Goal: Task Accomplishment & Management: Manage account settings

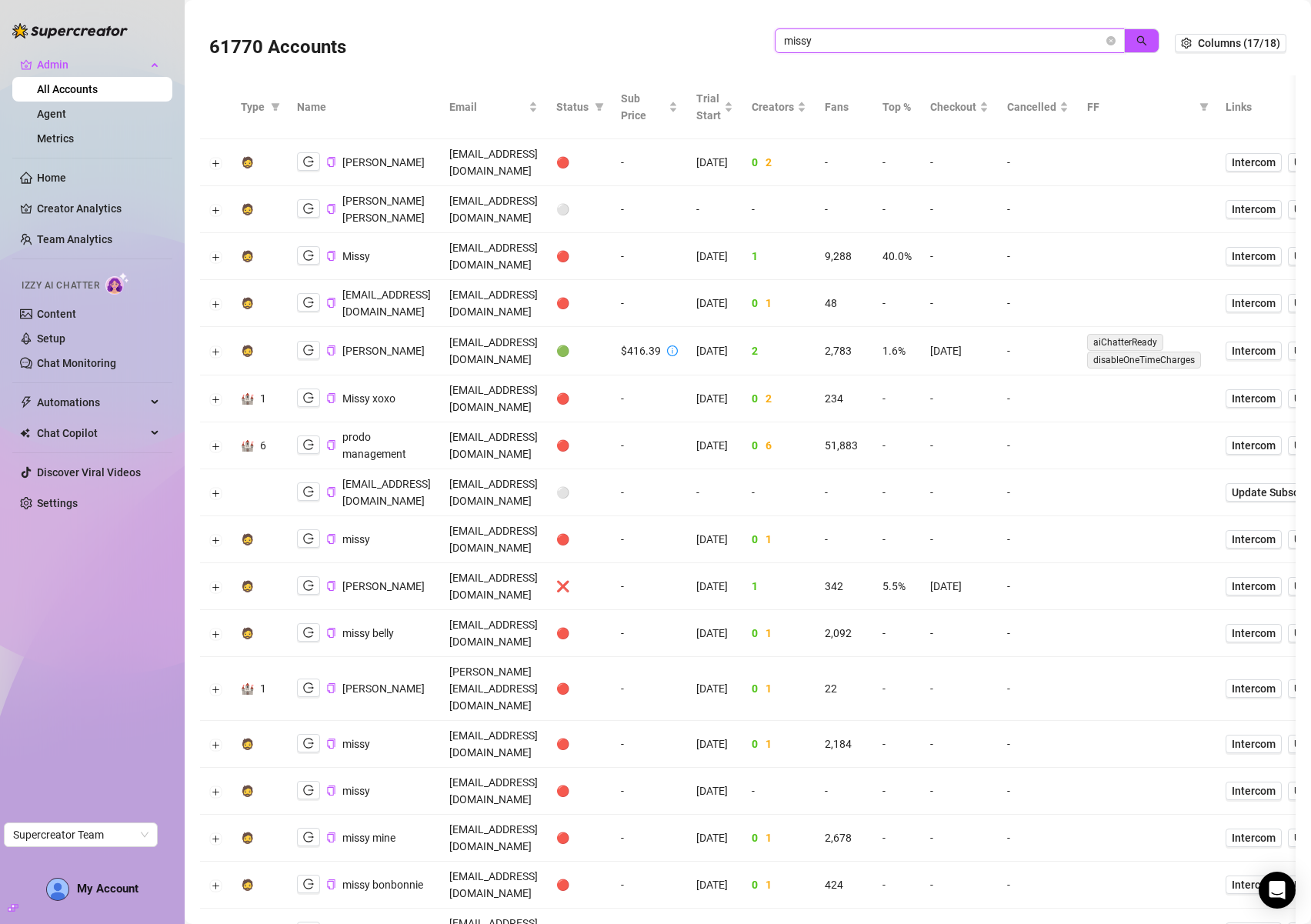
click at [958, 46] on input "missy" at bounding box center [943, 41] width 320 height 17
click at [959, 47] on input "missy" at bounding box center [943, 41] width 320 height 17
paste input "RP5pwDCR9vhEnLOijicaWcTKS9h2"
click at [1136, 38] on icon "search" at bounding box center [1141, 40] width 11 height 11
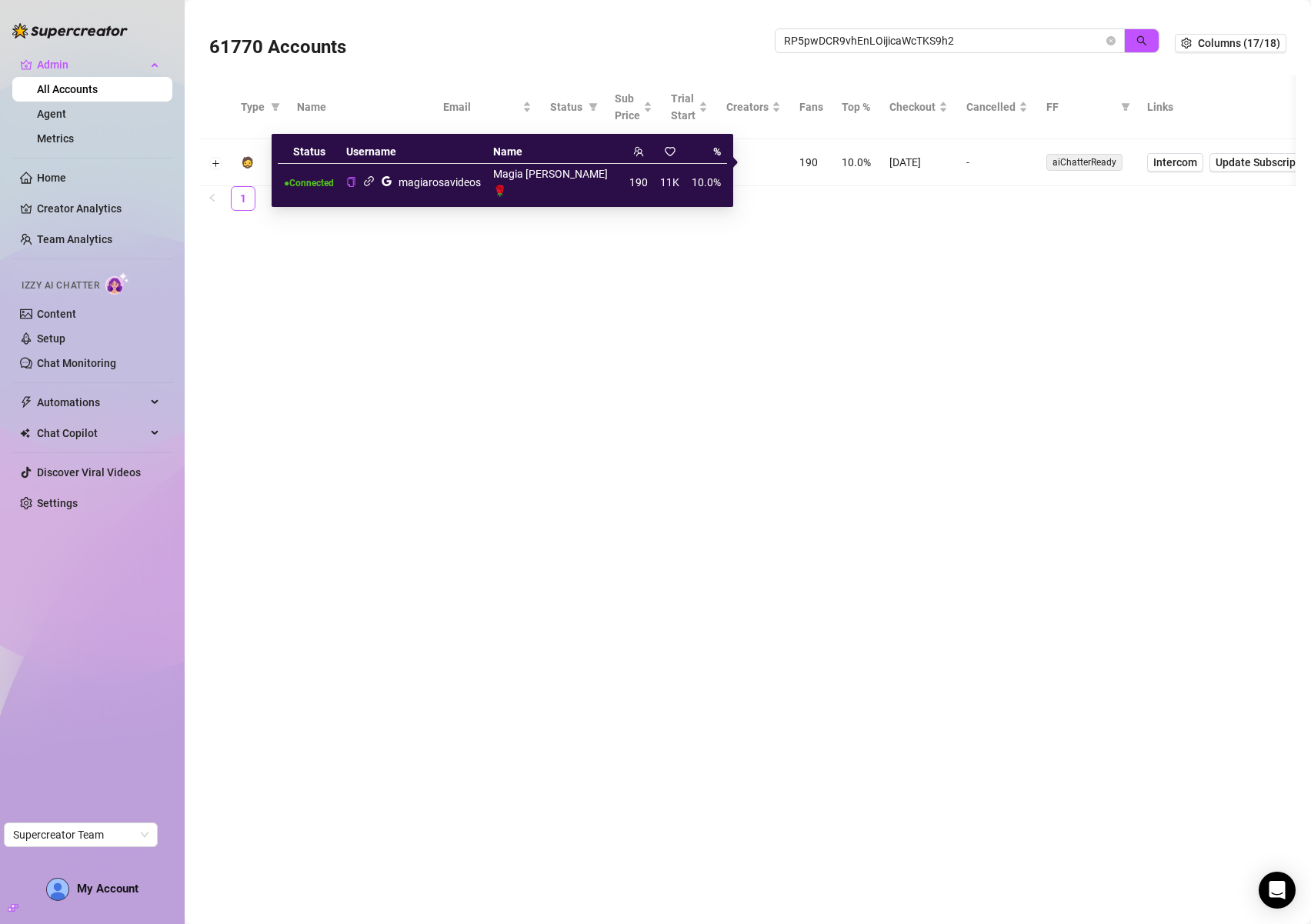
click at [375, 176] on icon "link" at bounding box center [369, 181] width 11 height 11
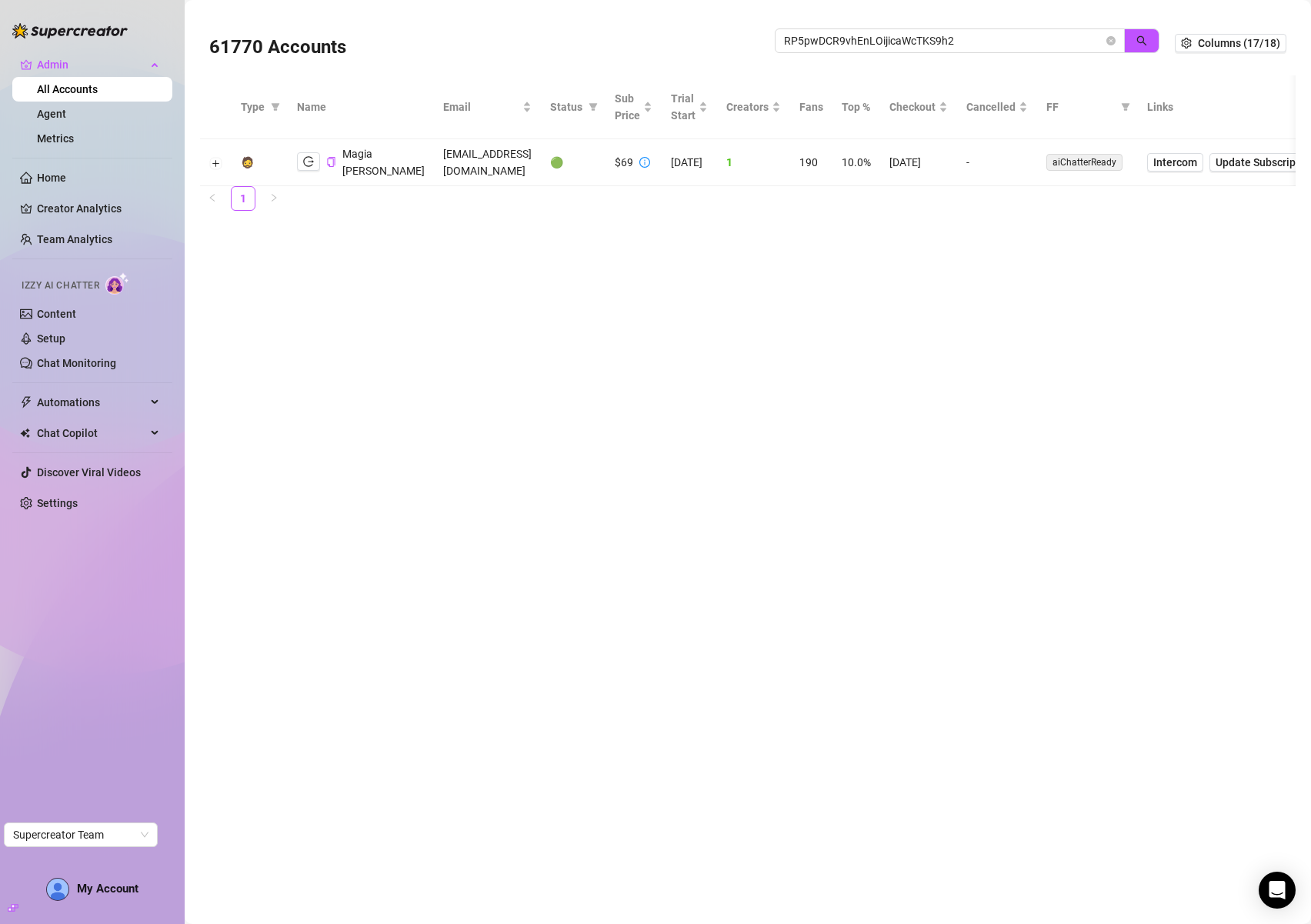
click at [299, 306] on main "61770 Accounts RP5pwDCR9vhEnLOijicaWcTKS9h2 Columns (17/18) Type Name Email Sta…" at bounding box center [748, 462] width 1127 height 924
drag, startPoint x: 328, startPoint y: 160, endPoint x: 117, endPoint y: 198, distance: 214.4
click at [328, 161] on icon "copy" at bounding box center [332, 162] width 10 height 10
click at [215, 161] on button "Expand row" at bounding box center [216, 163] width 12 height 12
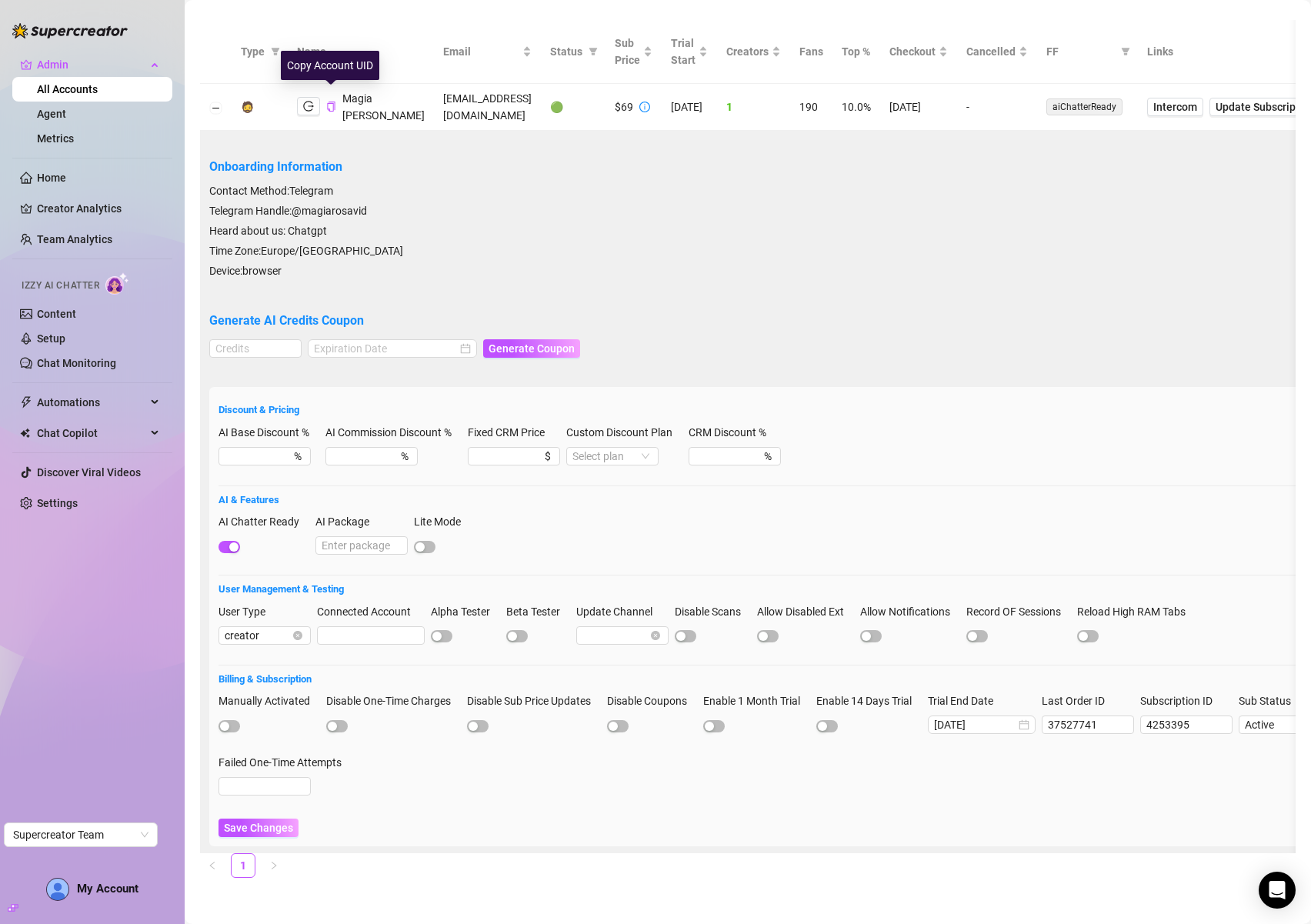
drag, startPoint x: 1310, startPoint y: 195, endPoint x: 1044, endPoint y: 195, distance: 266.0
click at [1309, 186] on div "61770 Accounts RP5pwDCR9vhEnLOijicaWcTKS9h2 Columns (17/18) Type Name Email Sta…" at bounding box center [748, 462] width 1127 height 924
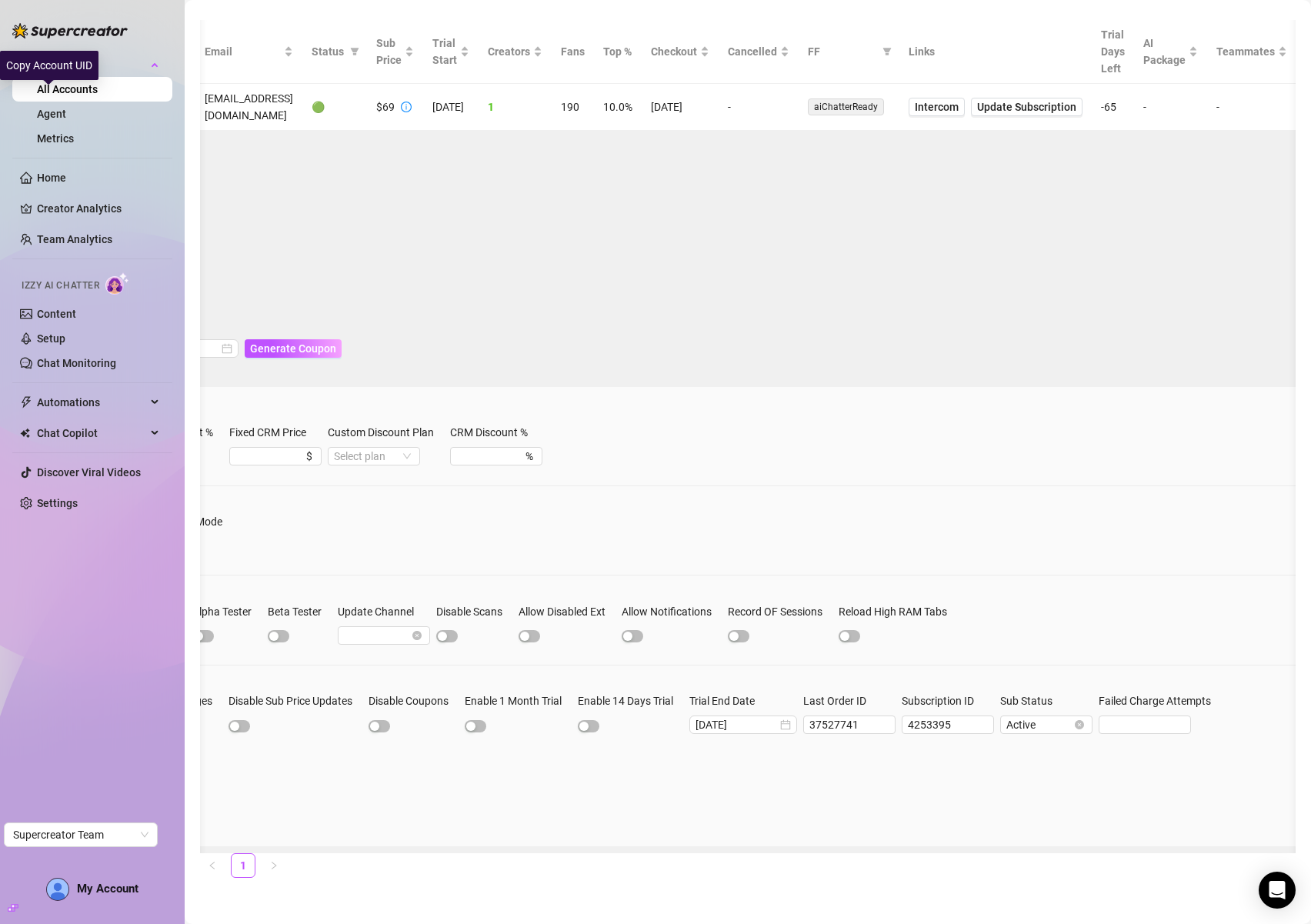
scroll to position [0, 317]
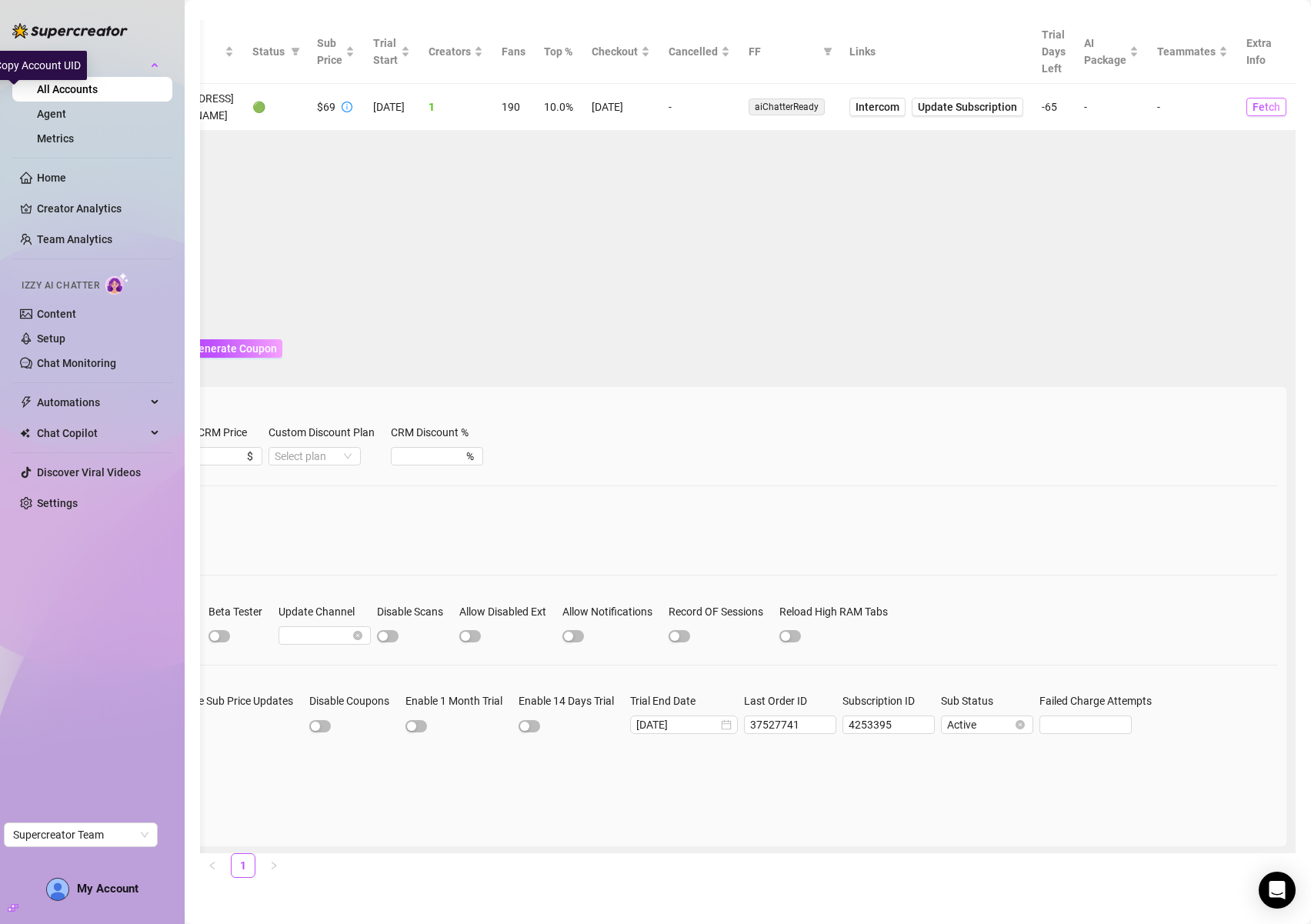
click at [1254, 101] on span "Fetch" at bounding box center [1266, 107] width 28 height 12
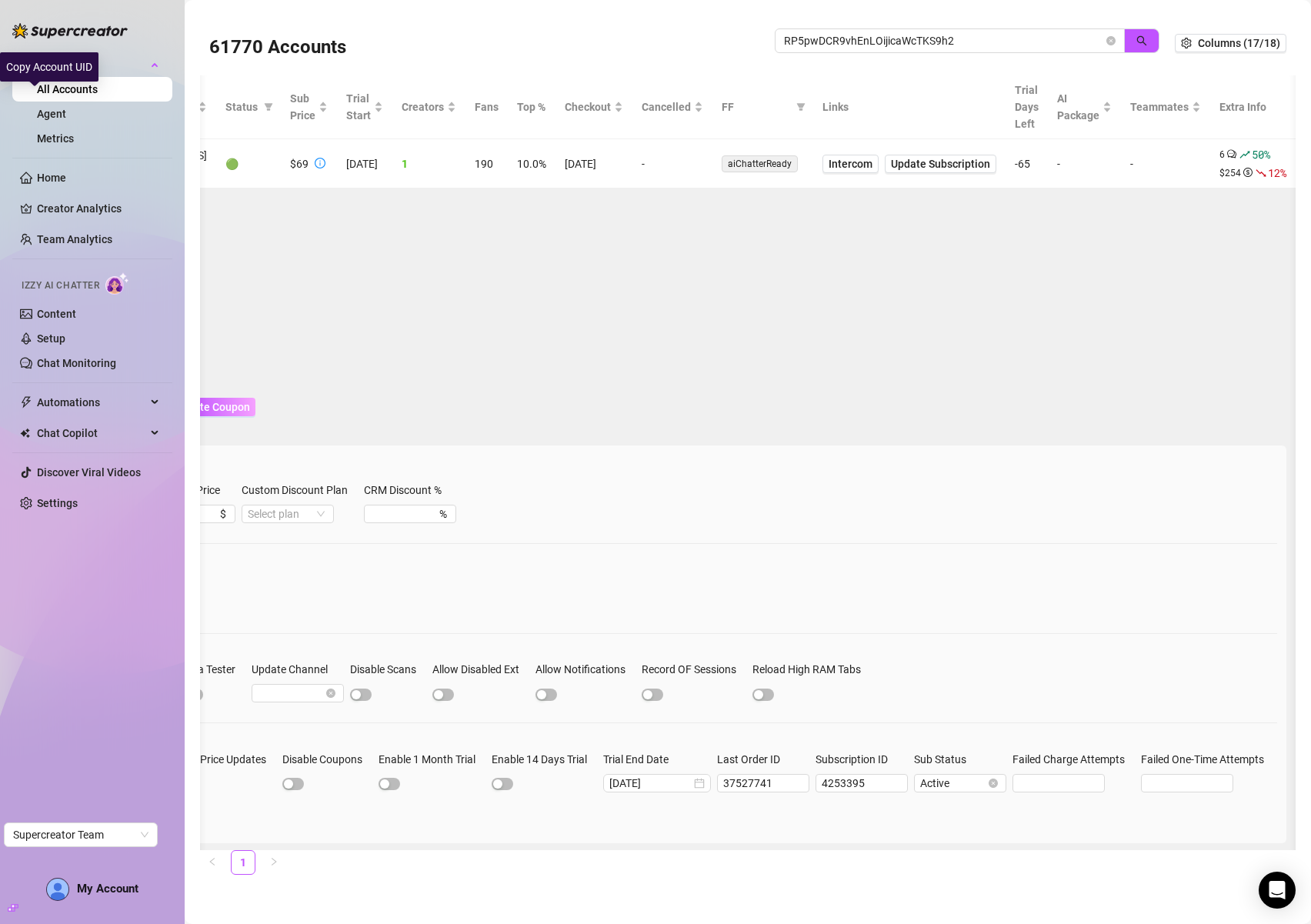
scroll to position [0, 0]
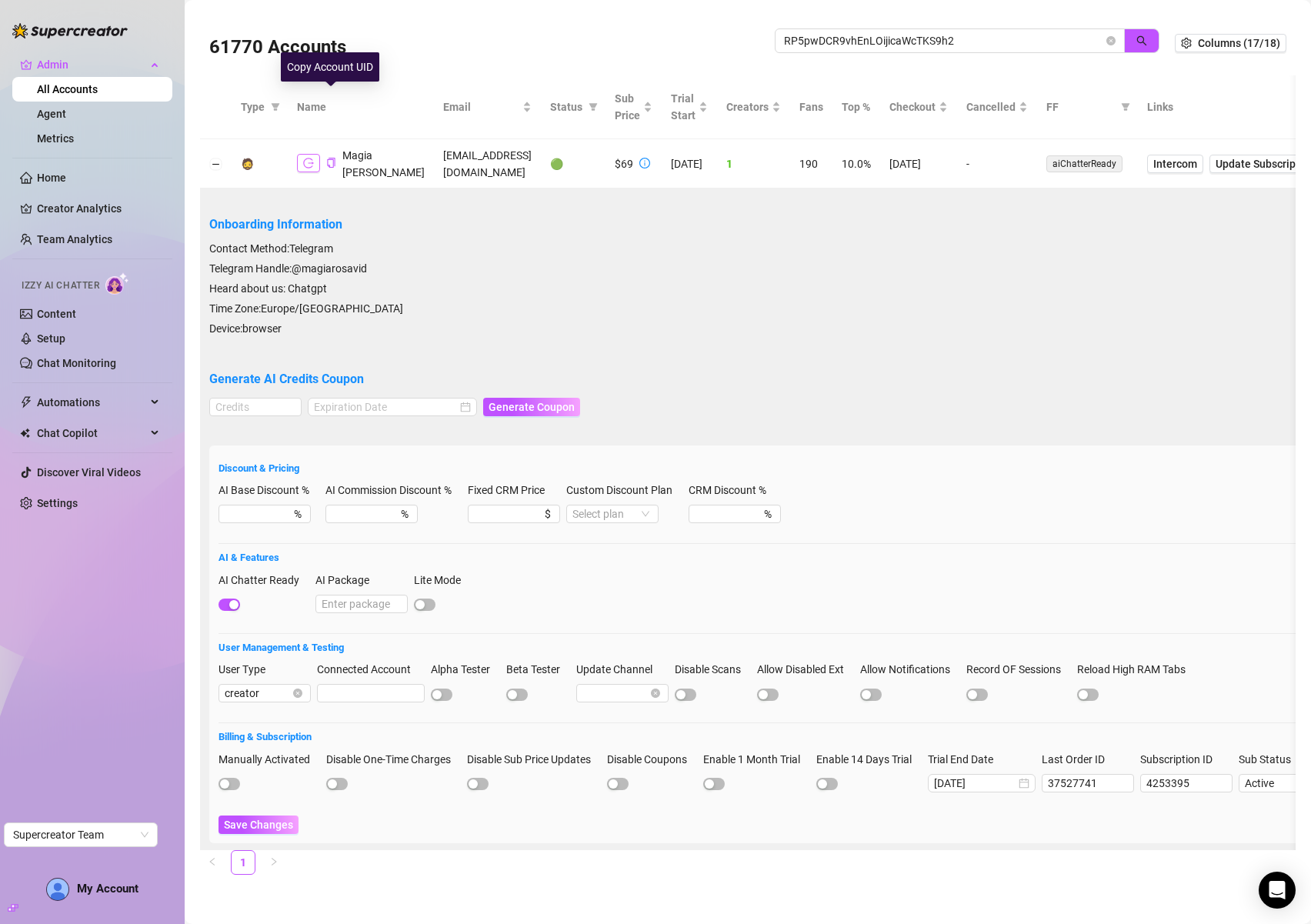
click at [308, 158] on icon "logout" at bounding box center [308, 163] width 11 height 11
click at [913, 40] on input "RP5pwDCR9vhEnLOijicaWcTKS9h2" at bounding box center [943, 41] width 320 height 17
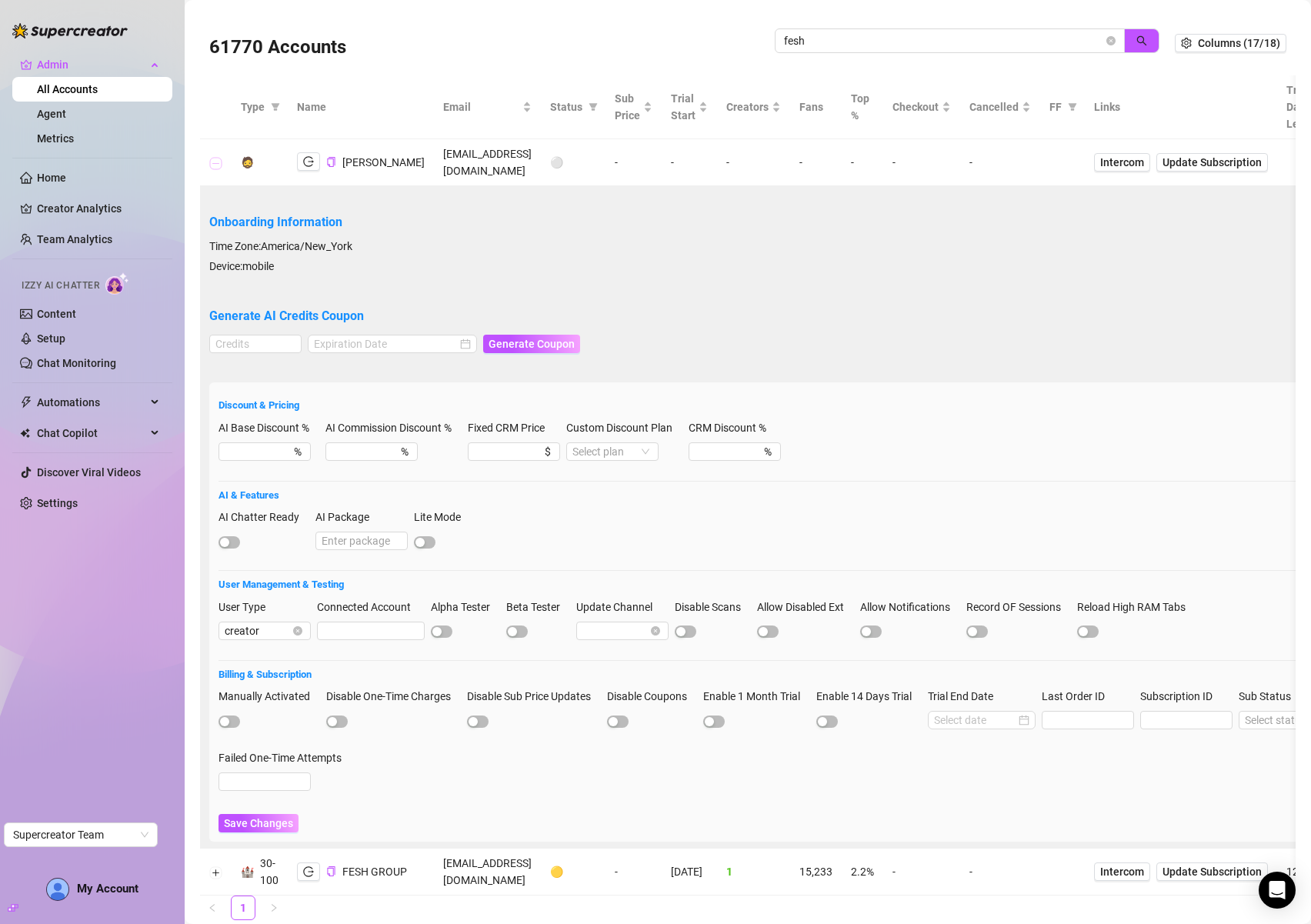
click at [220, 162] on button "Collapse row" at bounding box center [216, 163] width 12 height 12
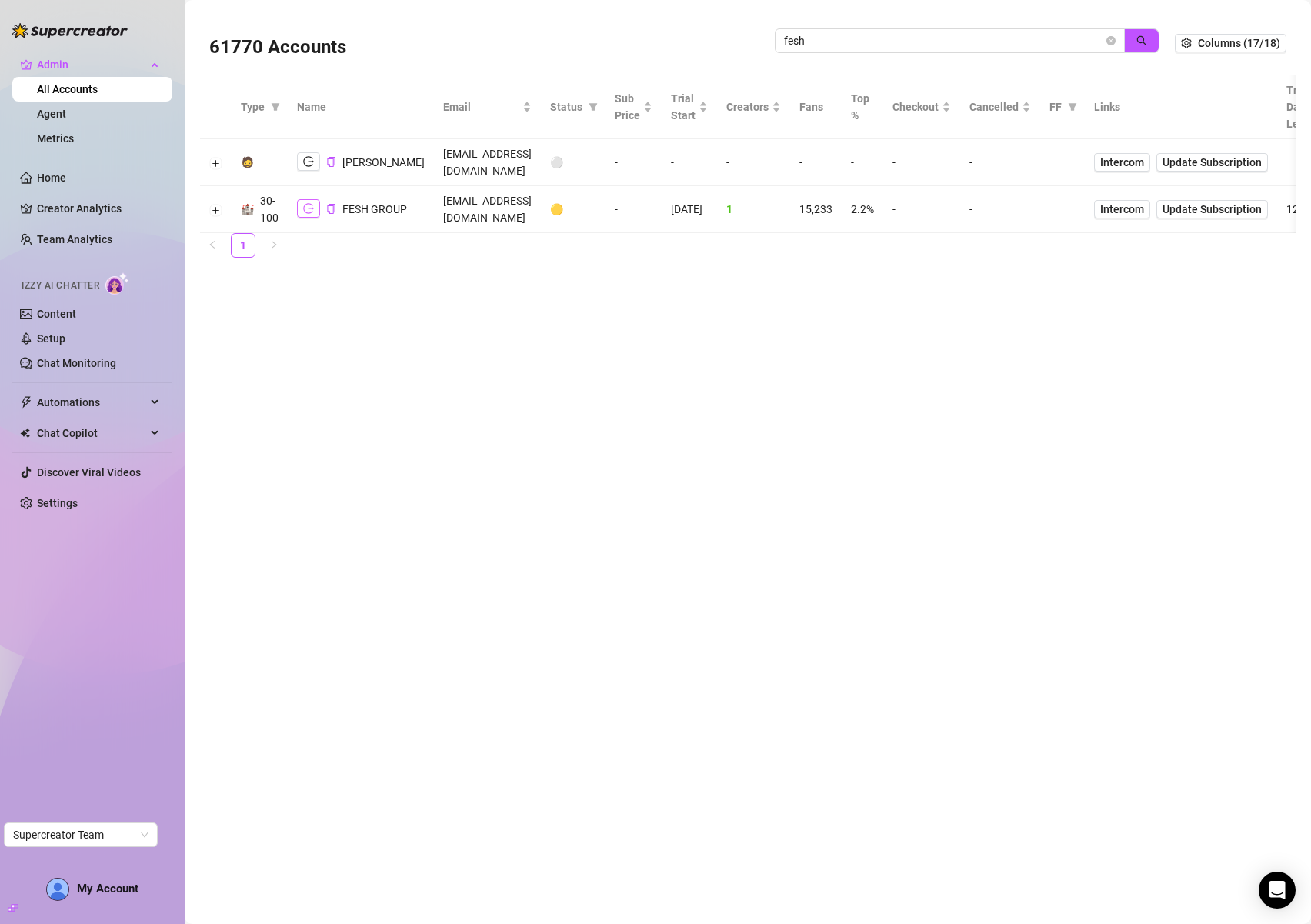
click at [312, 208] on icon "logout" at bounding box center [308, 209] width 11 height 10
click at [834, 33] on input "fesh" at bounding box center [943, 41] width 320 height 17
click at [304, 209] on icon "logout" at bounding box center [308, 209] width 11 height 11
click at [881, 47] on input "alanah" at bounding box center [943, 41] width 320 height 17
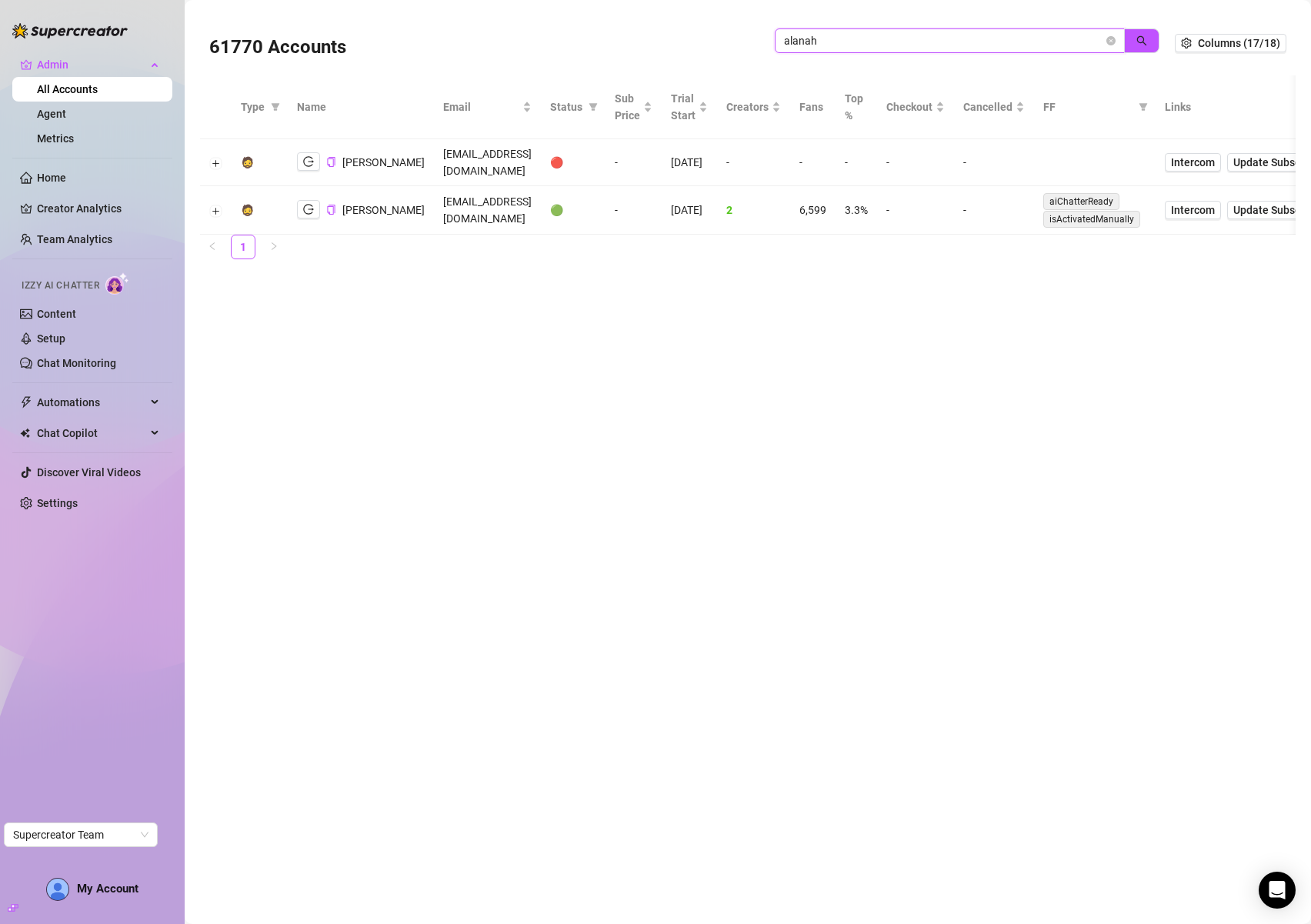
click at [881, 47] on input "alanah" at bounding box center [943, 41] width 320 height 17
paste input "8XxhXcBp5uT8yxN8nZPqpYQ960F3"
type input "8XxhXcBp5uT8yxN8nZPqpYQ960F3"
click at [1142, 38] on icon "search" at bounding box center [1141, 40] width 11 height 11
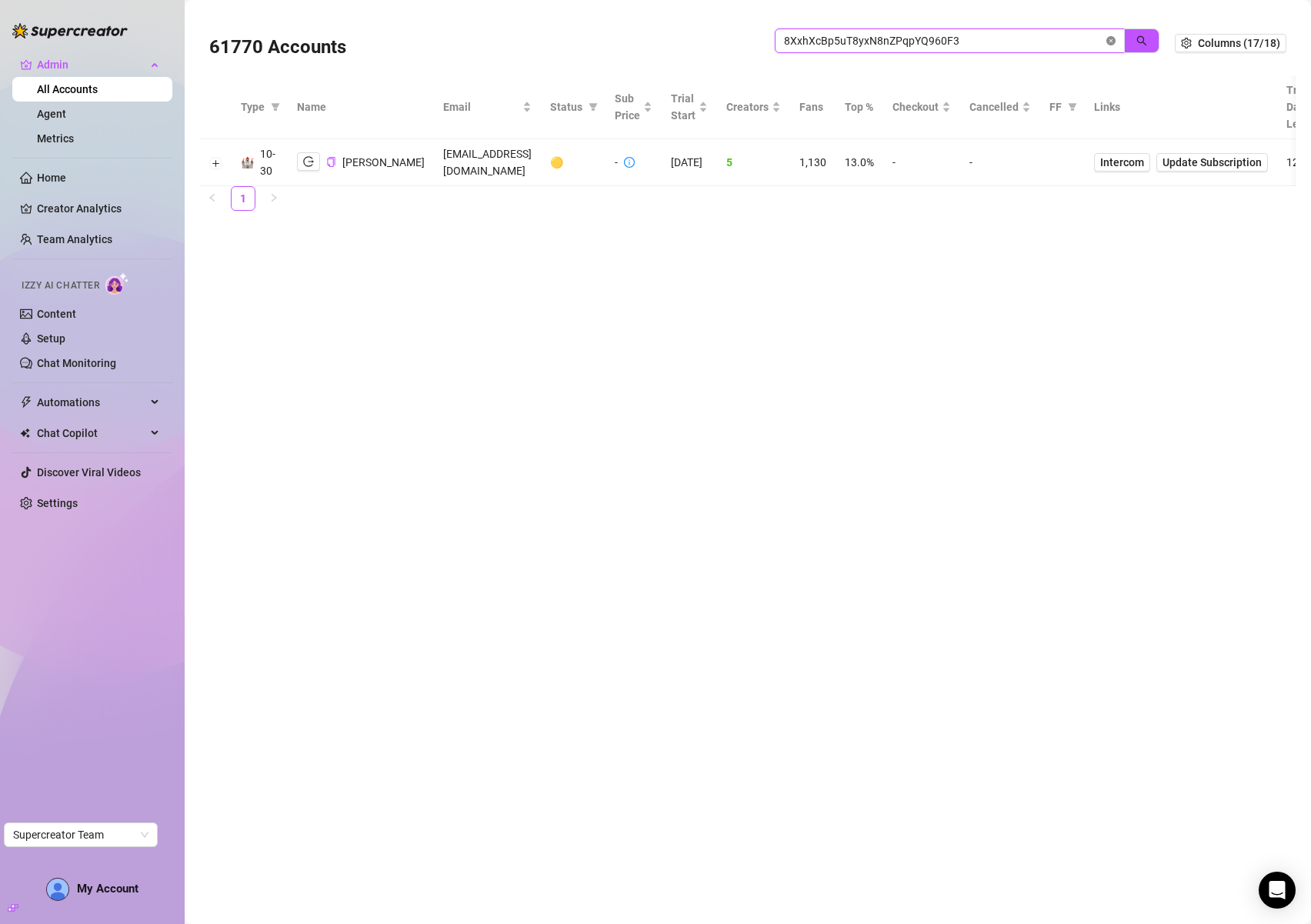
click at [1110, 40] on icon "close-circle" at bounding box center [1111, 40] width 9 height 9
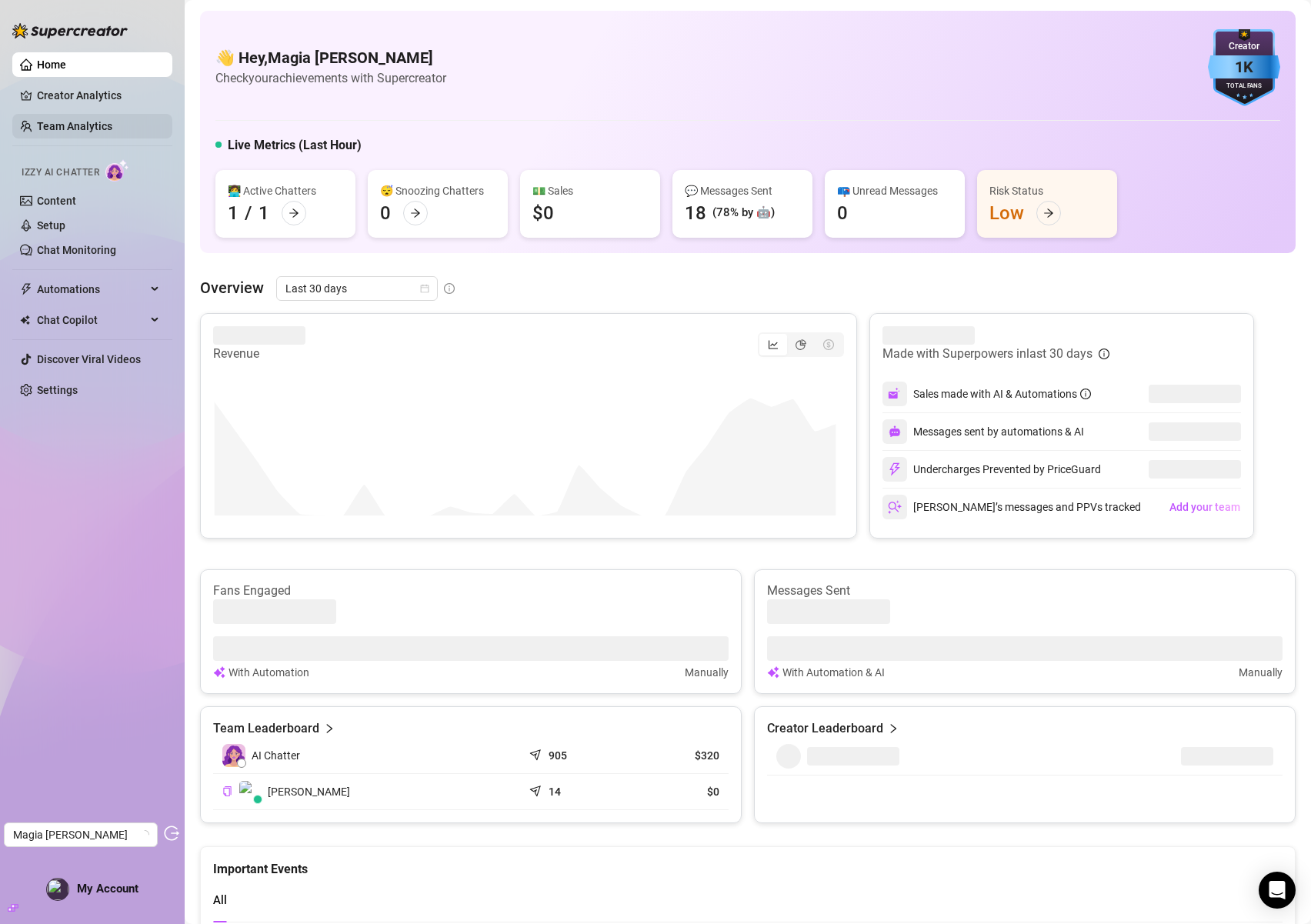
click at [90, 124] on link "Team Analytics" at bounding box center [75, 126] width 76 height 12
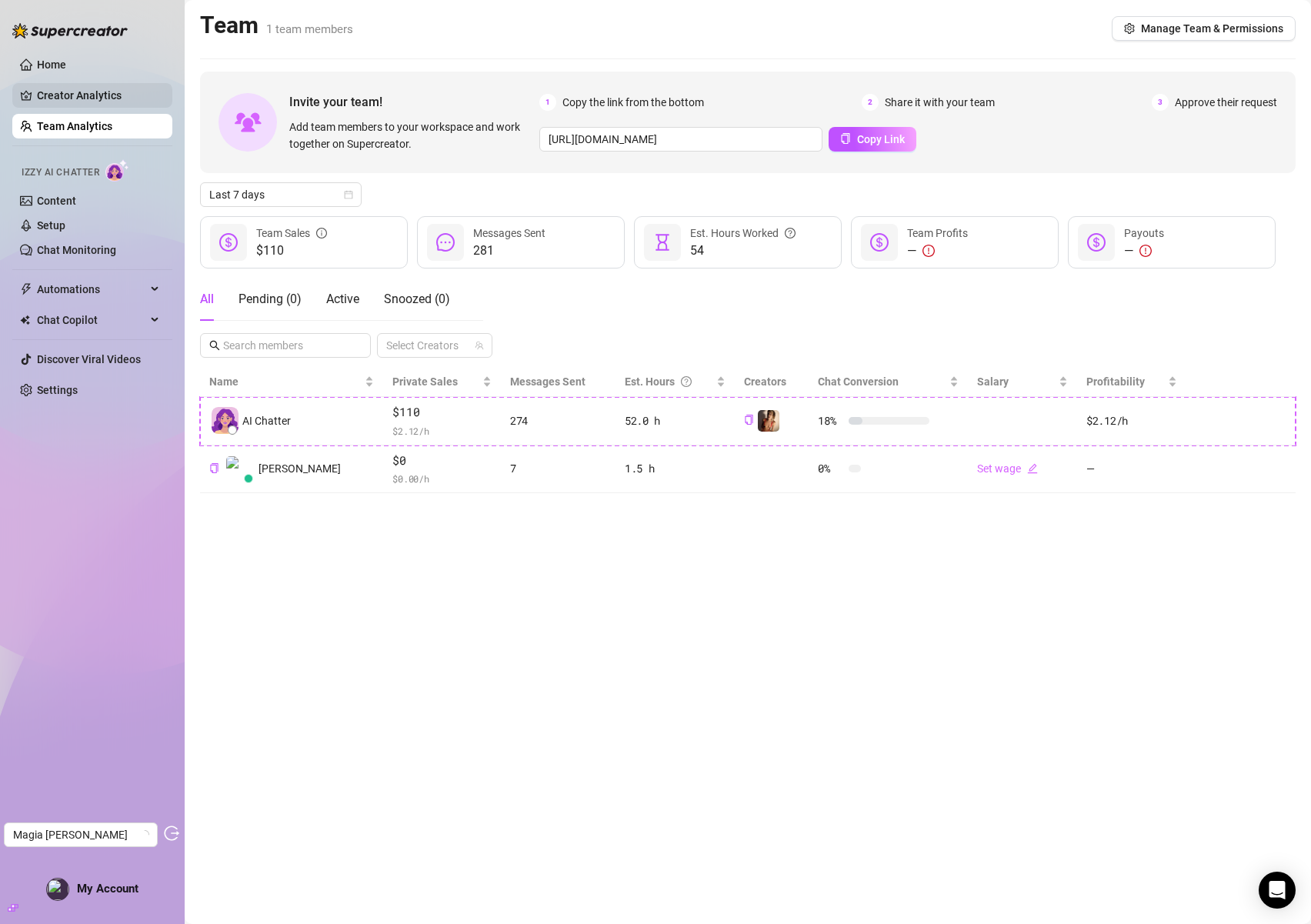
click at [83, 97] on link "Creator Analytics" at bounding box center [98, 95] width 123 height 25
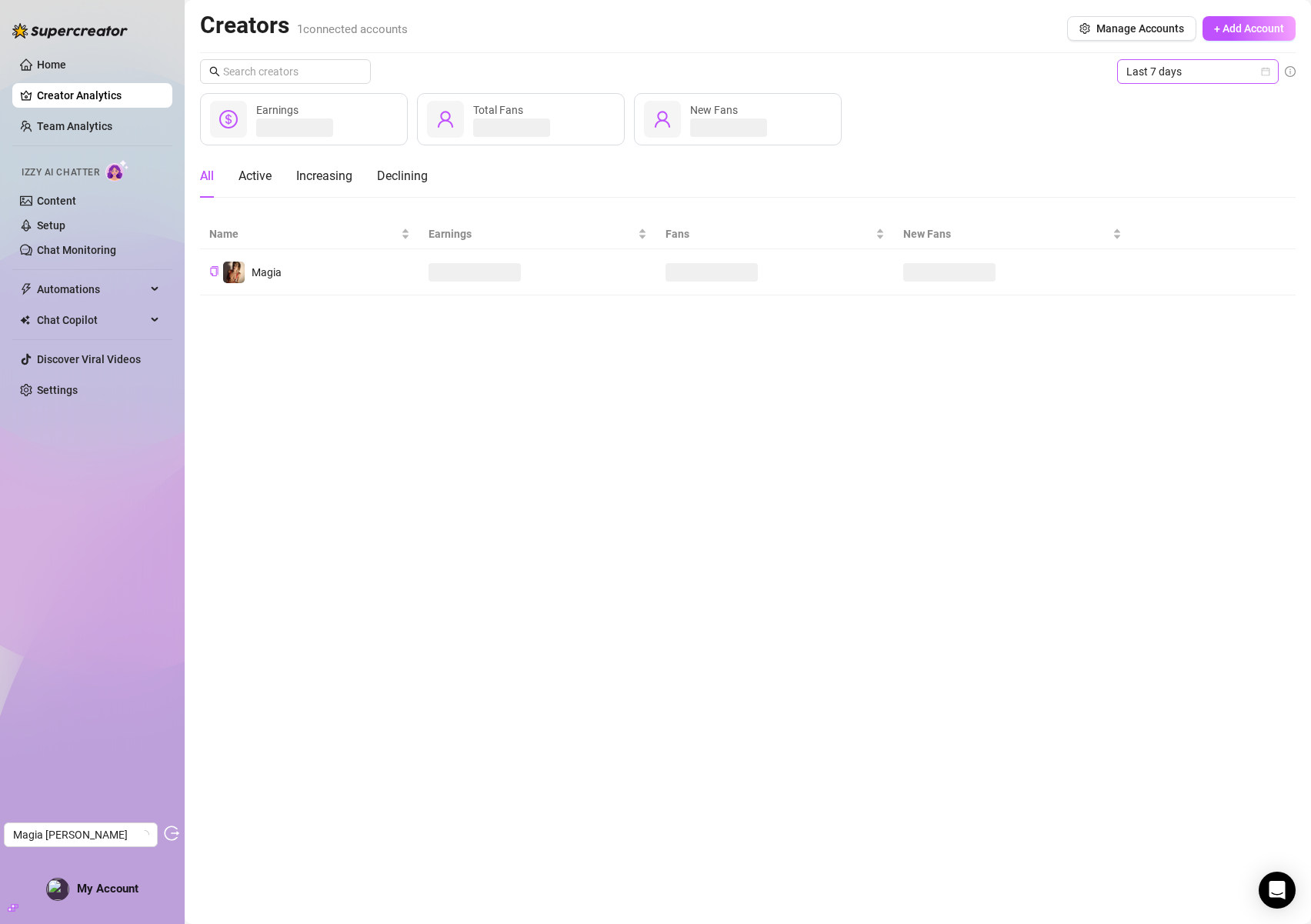
click at [1168, 75] on span "Last 7 days" at bounding box center [1198, 71] width 143 height 23
click at [1166, 151] on div "Last 30 days" at bounding box center [1197, 152] width 137 height 17
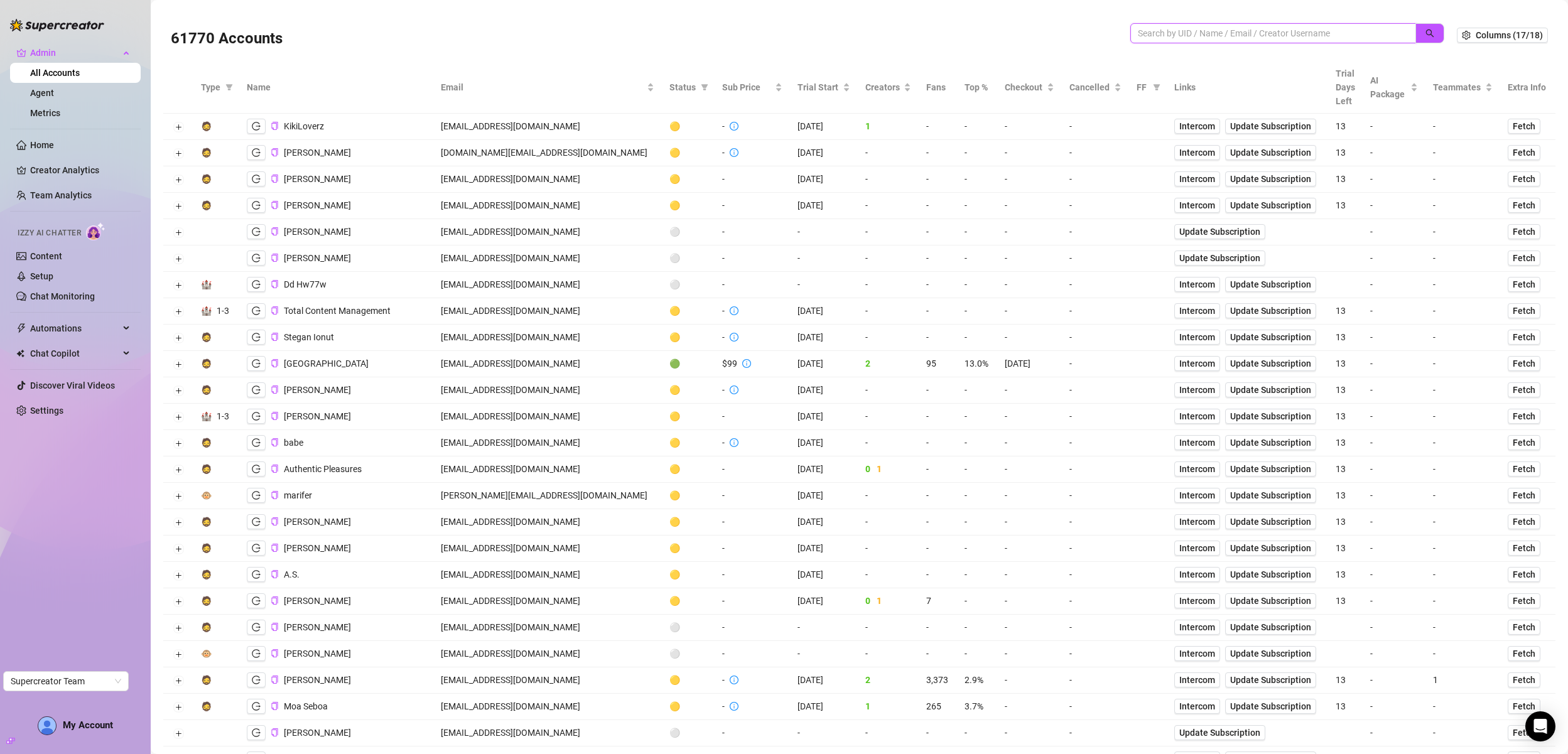
click at [1198, 31] on input "search" at bounding box center [1268, 34] width 261 height 14
paste input "jtdb41uvWCNokq8VAMfegsSuMrp1"
click at [1415, 32] on button "button" at bounding box center [1430, 33] width 29 height 20
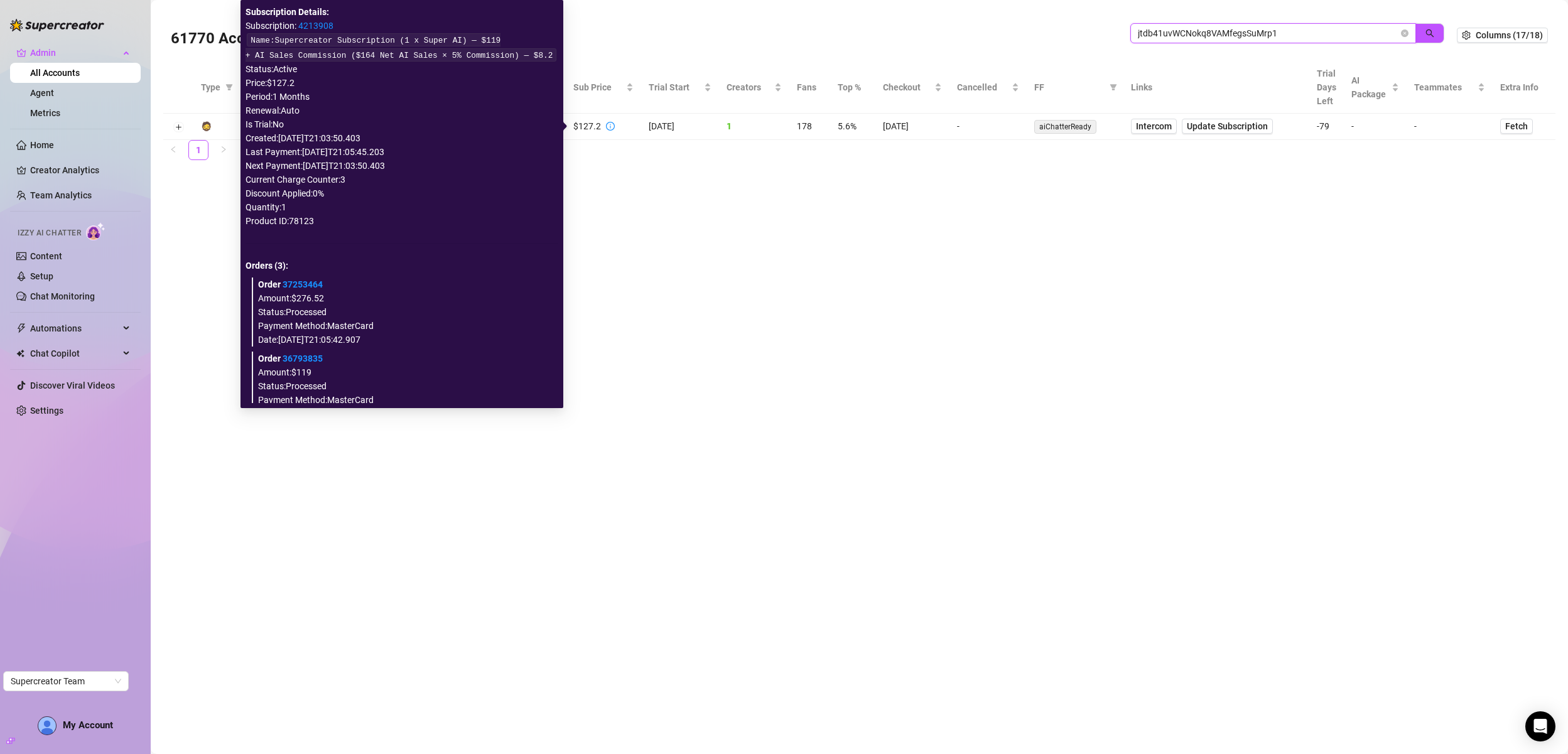
type input "jtdb41uvWCNokq8VAMfegsSuMrp1"
click at [335, 156] on div "Last Payment: 2025-07-29T21:05:45.203" at bounding box center [401, 152] width 313 height 14
click at [321, 23] on link "4213908" at bounding box center [316, 25] width 35 height 10
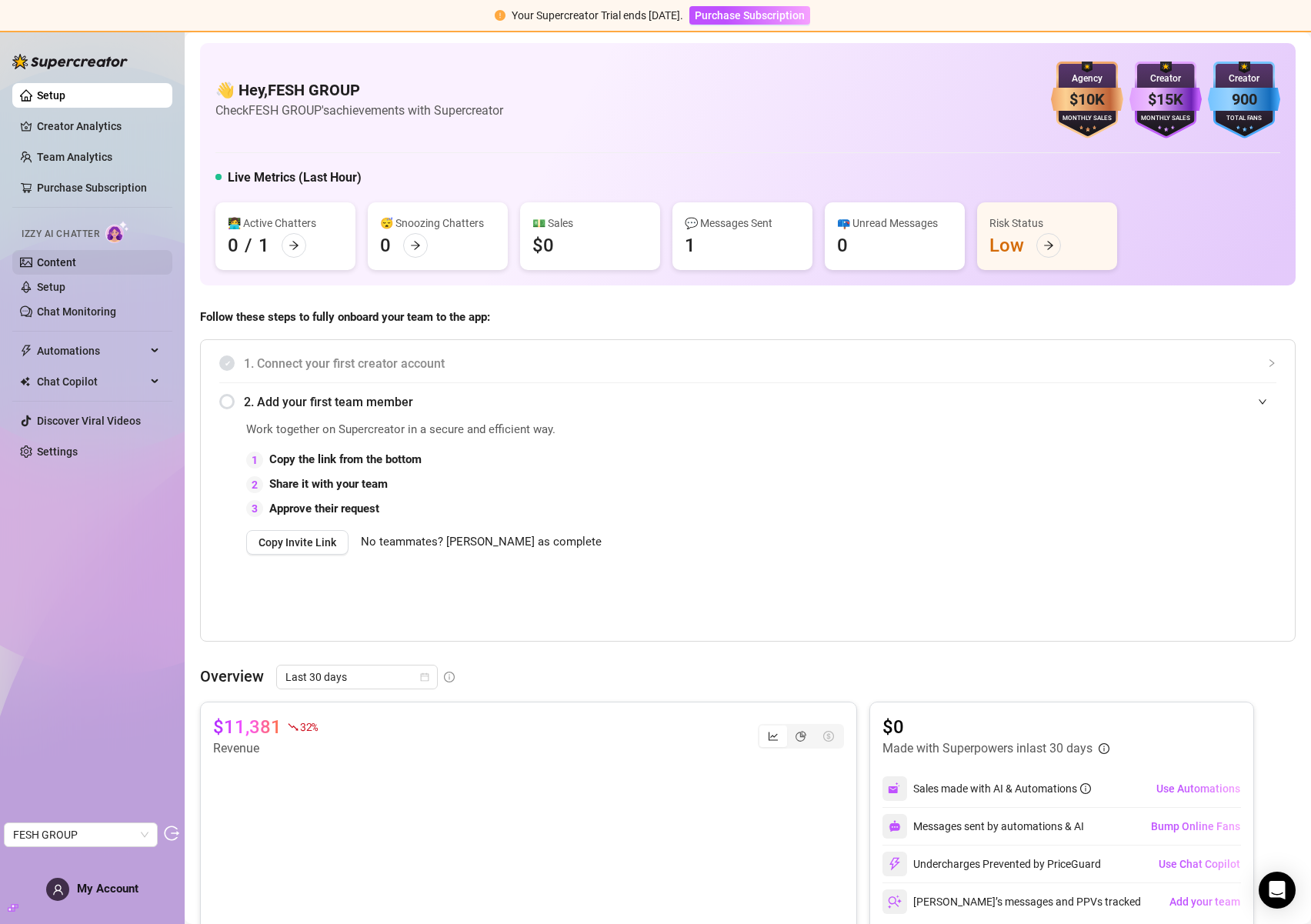
click at [76, 267] on link "Content" at bounding box center [57, 262] width 40 height 12
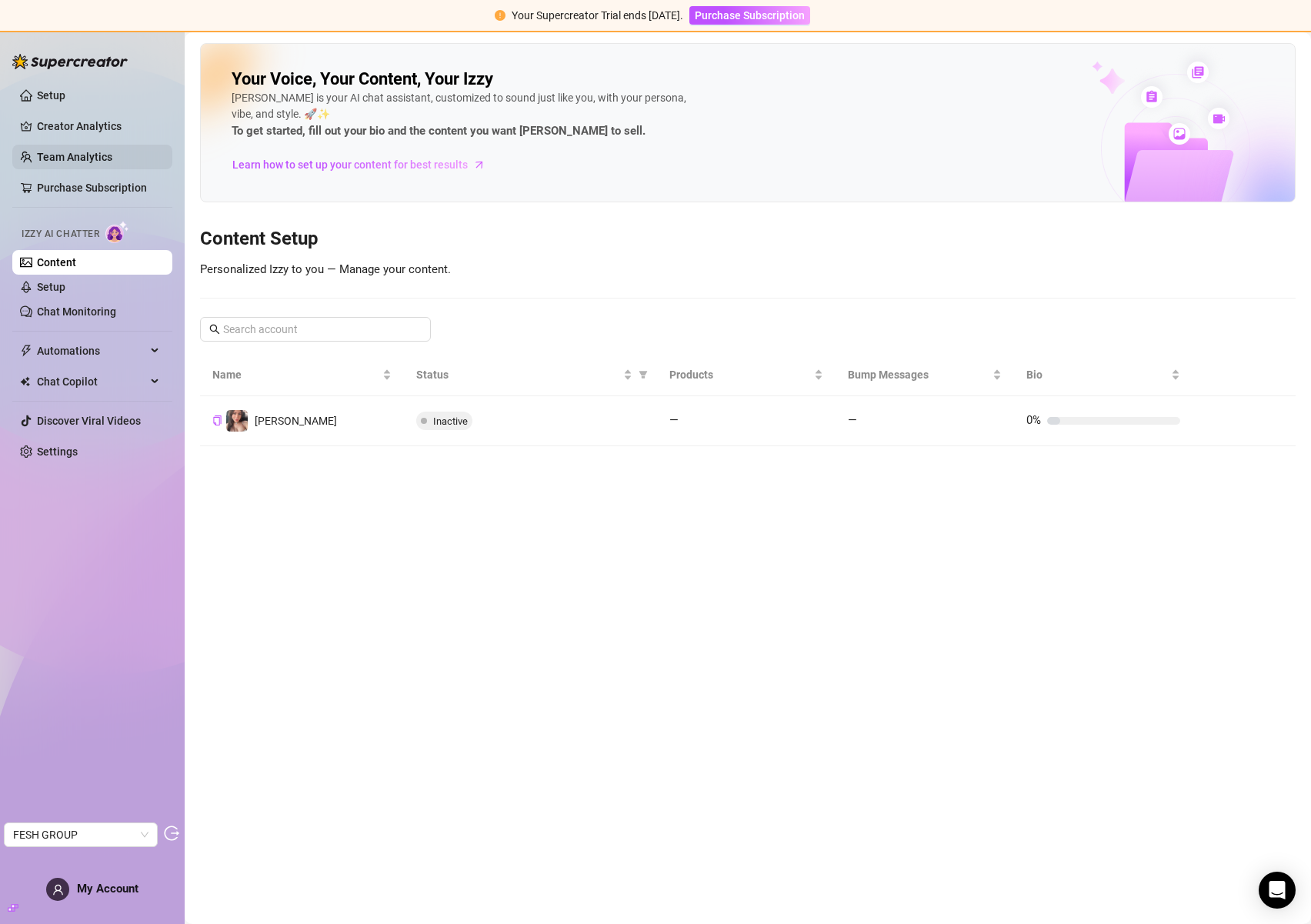
click at [76, 158] on link "Team Analytics" at bounding box center [75, 157] width 76 height 12
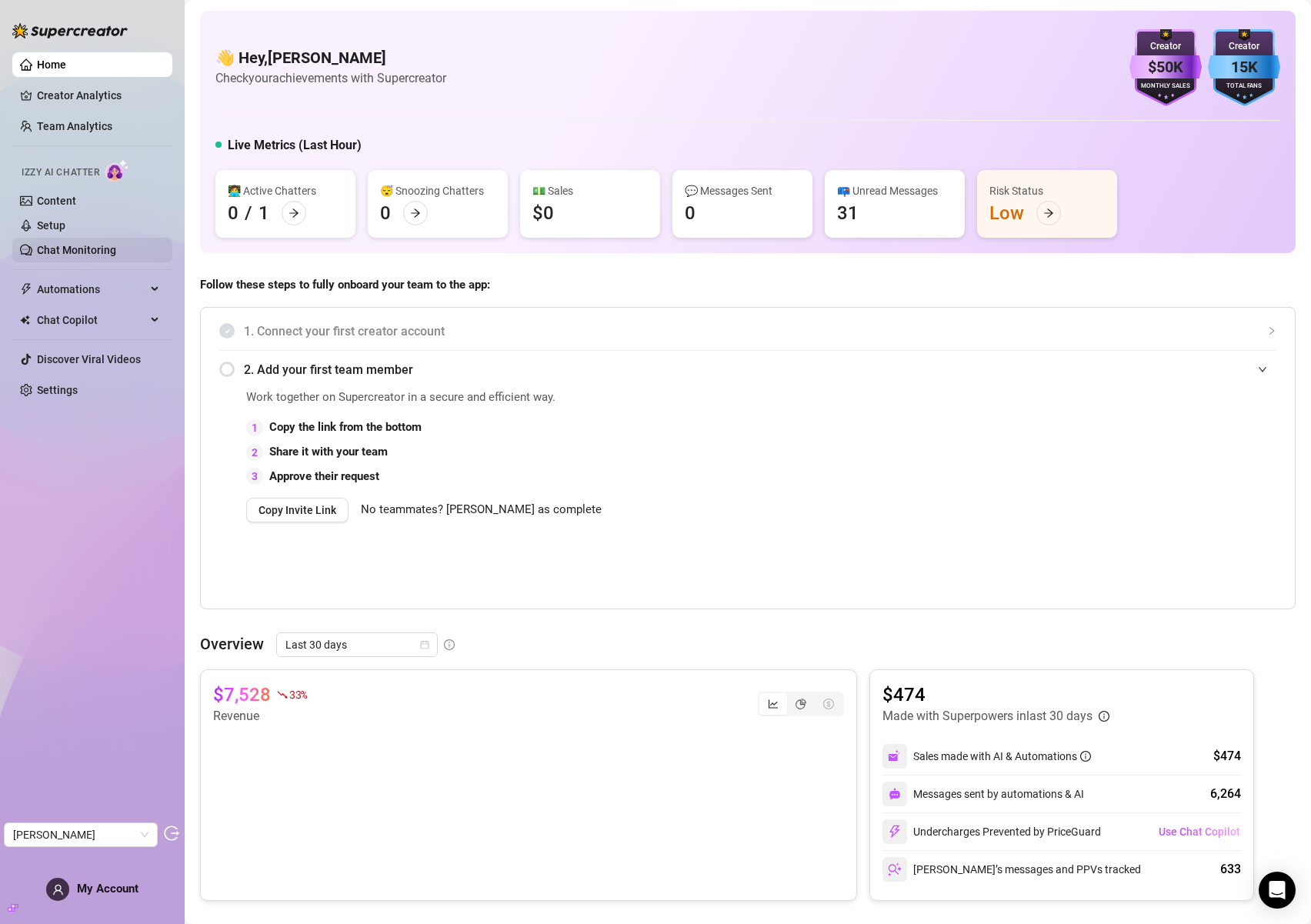
click at [80, 252] on link "Chat Monitoring" at bounding box center [77, 250] width 79 height 12
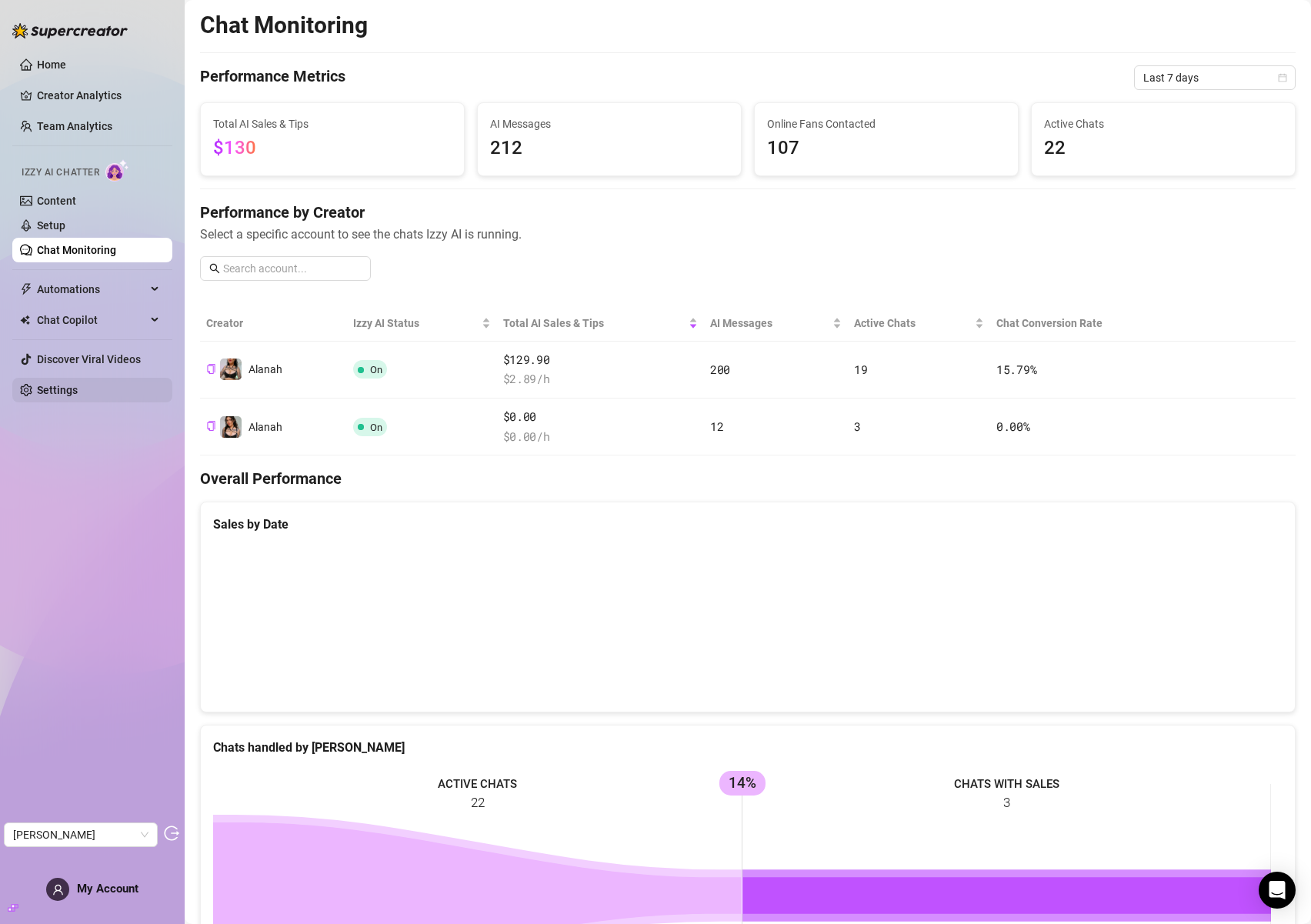
click at [67, 395] on link "Settings" at bounding box center [57, 390] width 40 height 12
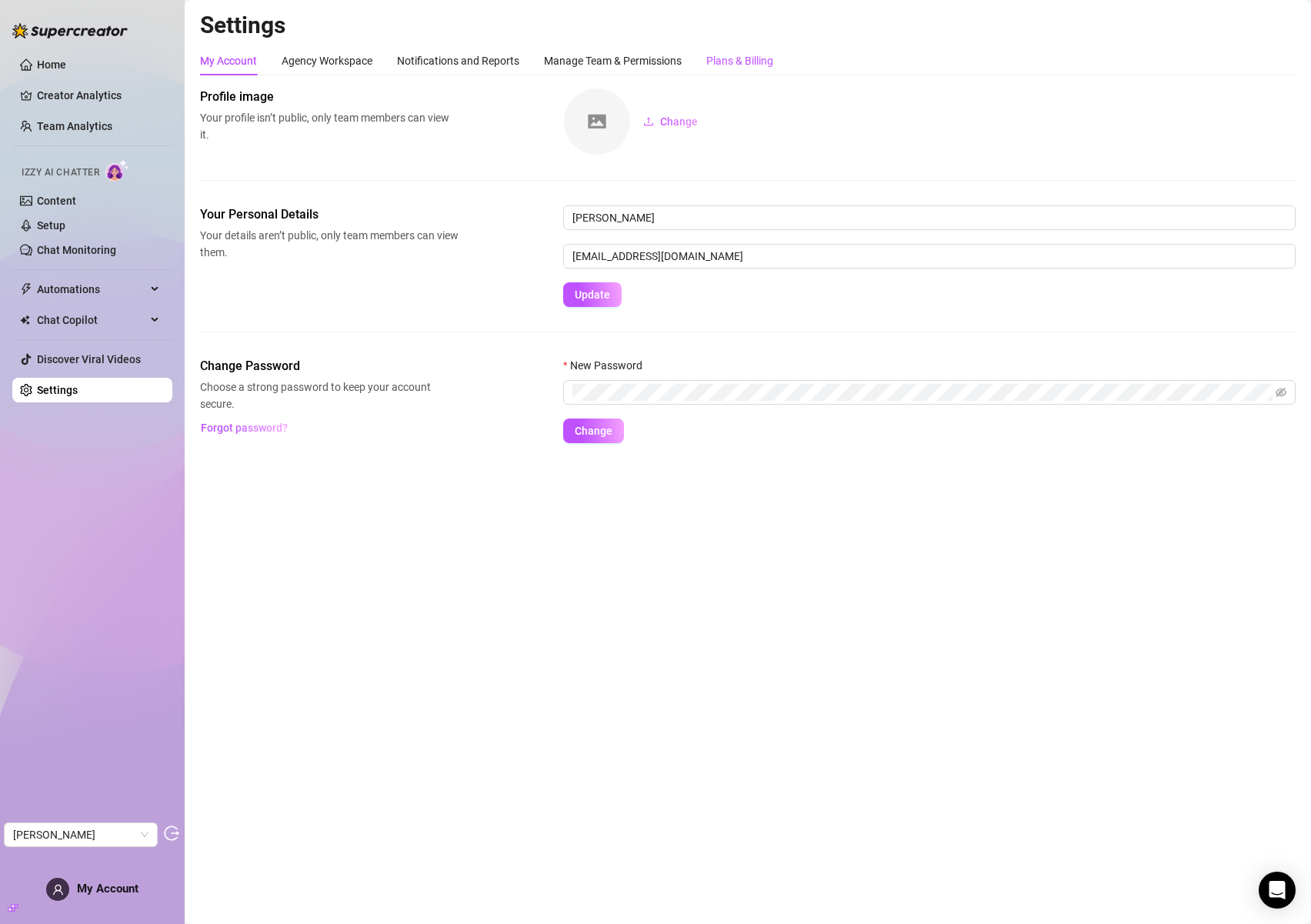
click at [770, 59] on div "Plans & Billing" at bounding box center [740, 61] width 67 height 17
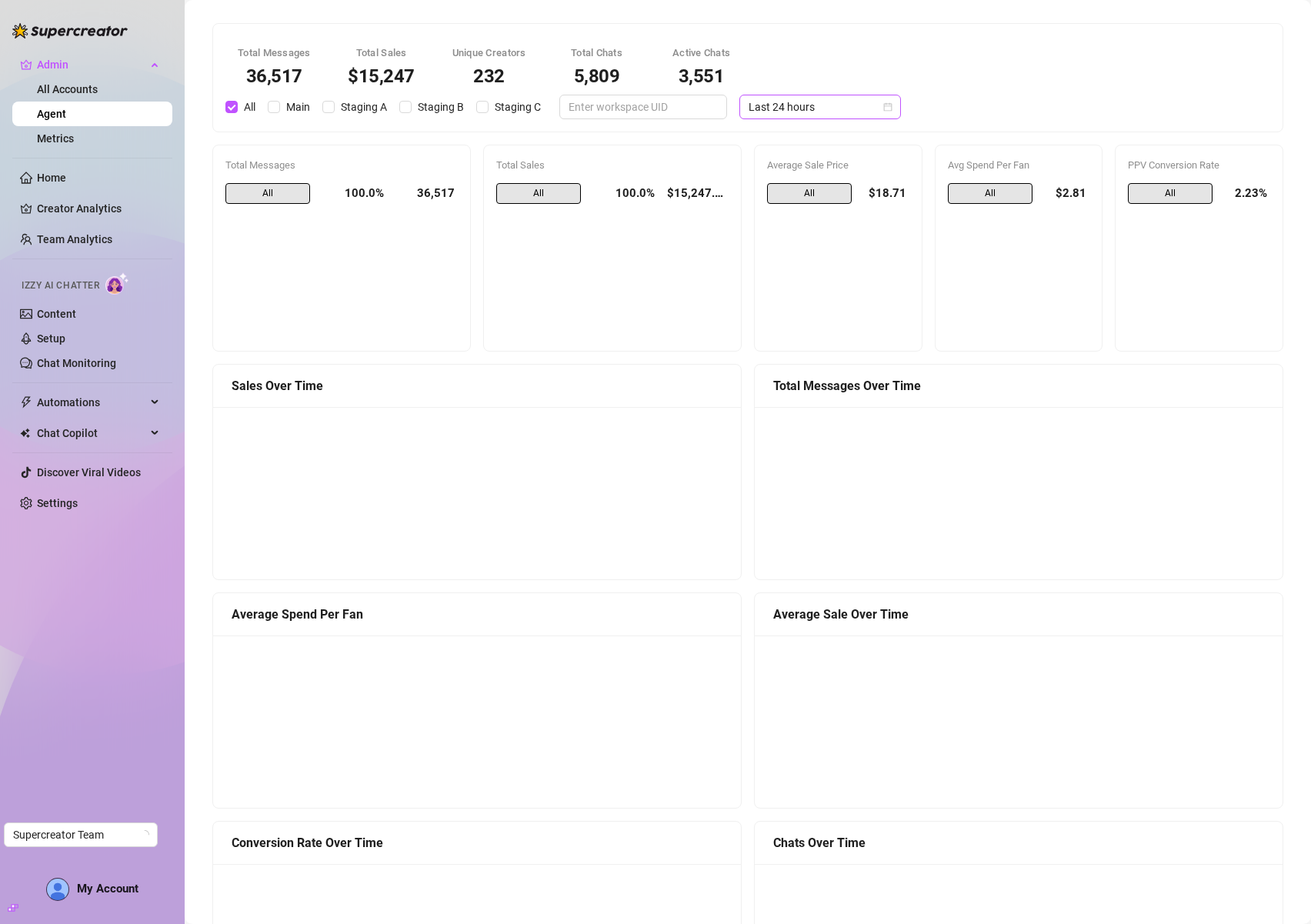
click at [805, 109] on span "Last 24 hours" at bounding box center [820, 107] width 143 height 23
click at [805, 159] on div "Last 7 days" at bounding box center [808, 163] width 137 height 17
click at [853, 93] on div "Total Messages 220,179 Total Sales $87,598 Unique Creators 267 Total Chats 25,9…" at bounding box center [748, 78] width 1064 height 83
click at [834, 109] on span "Last 7 days" at bounding box center [820, 107] width 143 height 23
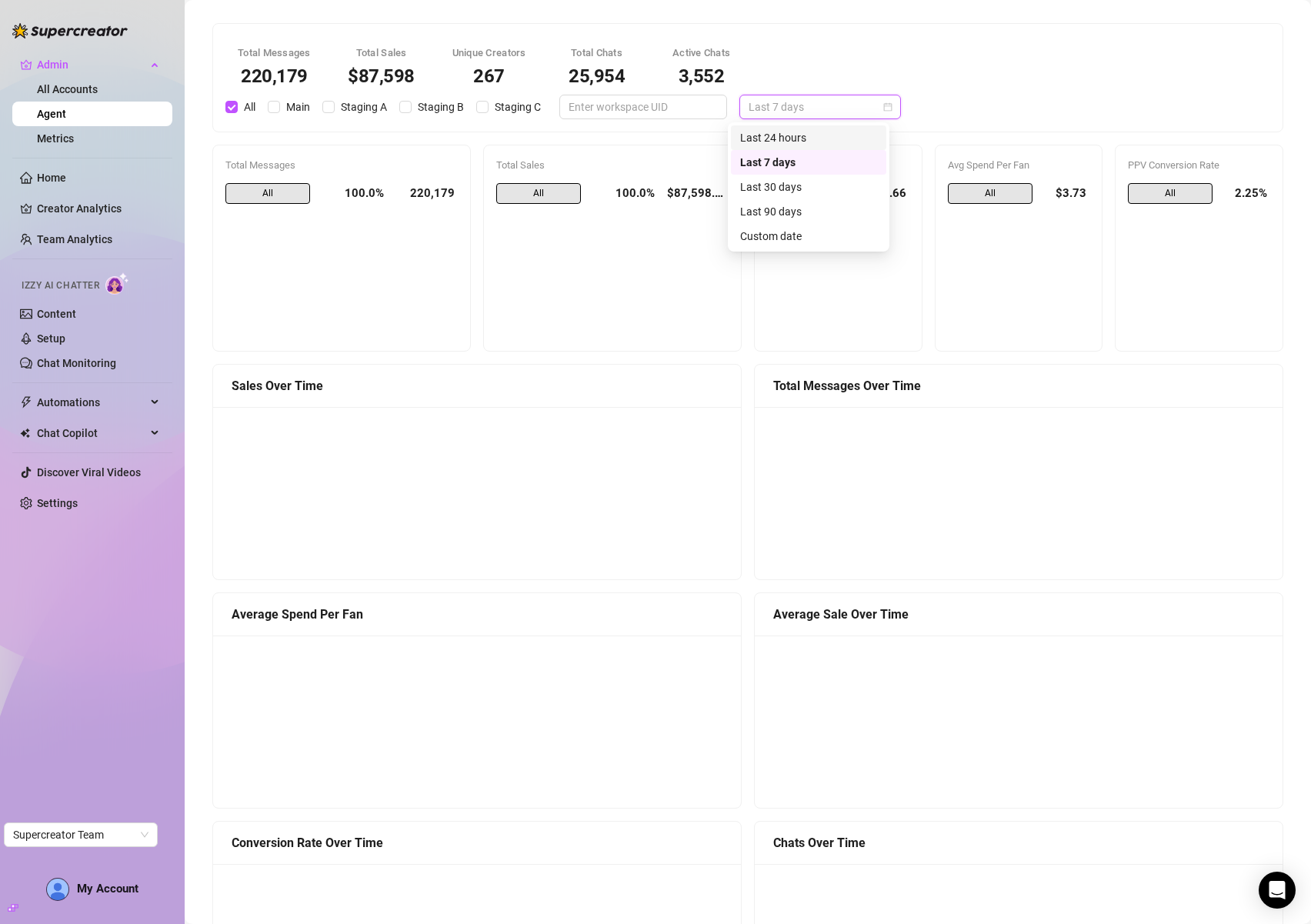
click at [786, 137] on div "Last 24 hours" at bounding box center [808, 138] width 137 height 17
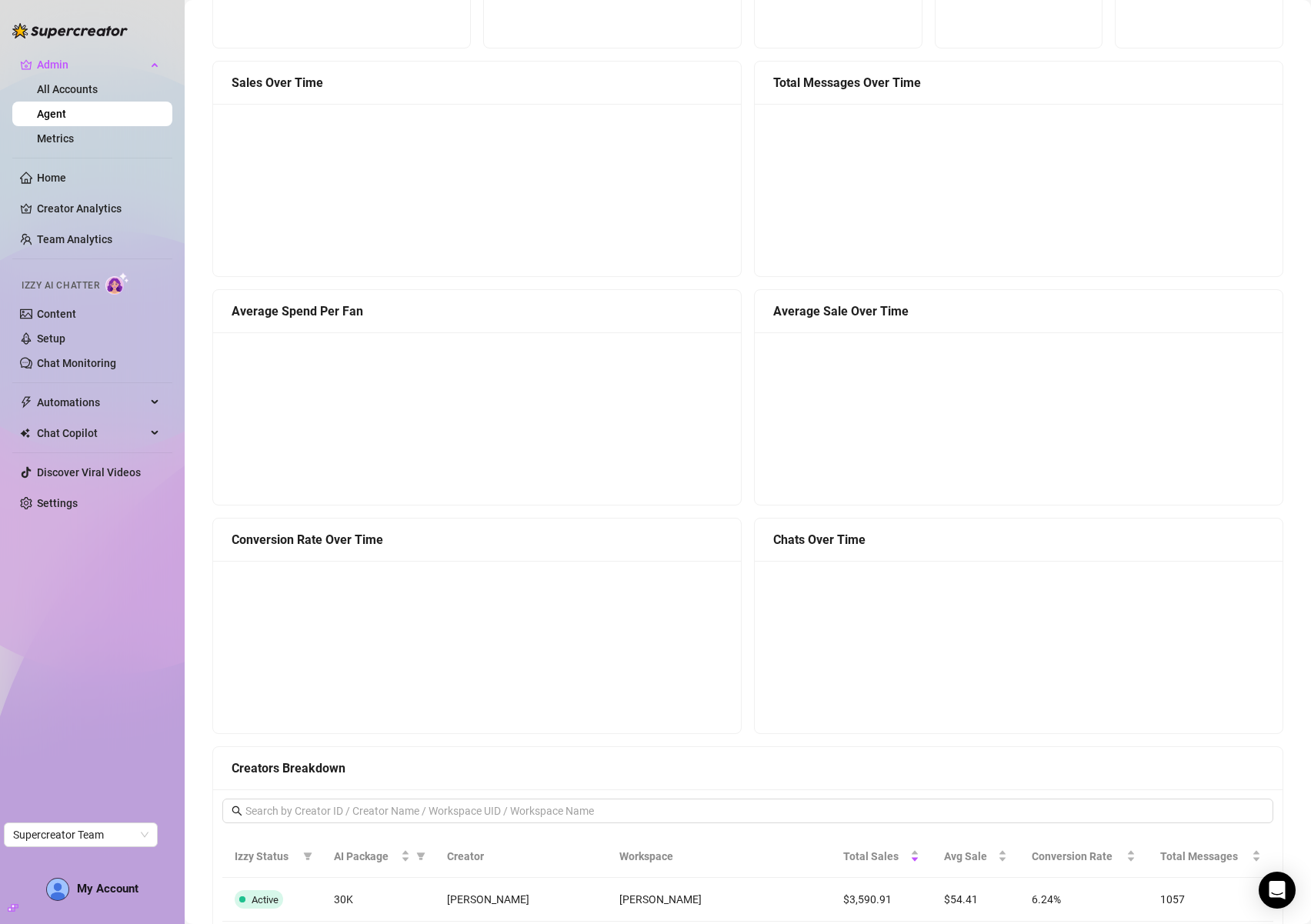
scroll to position [813, 0]
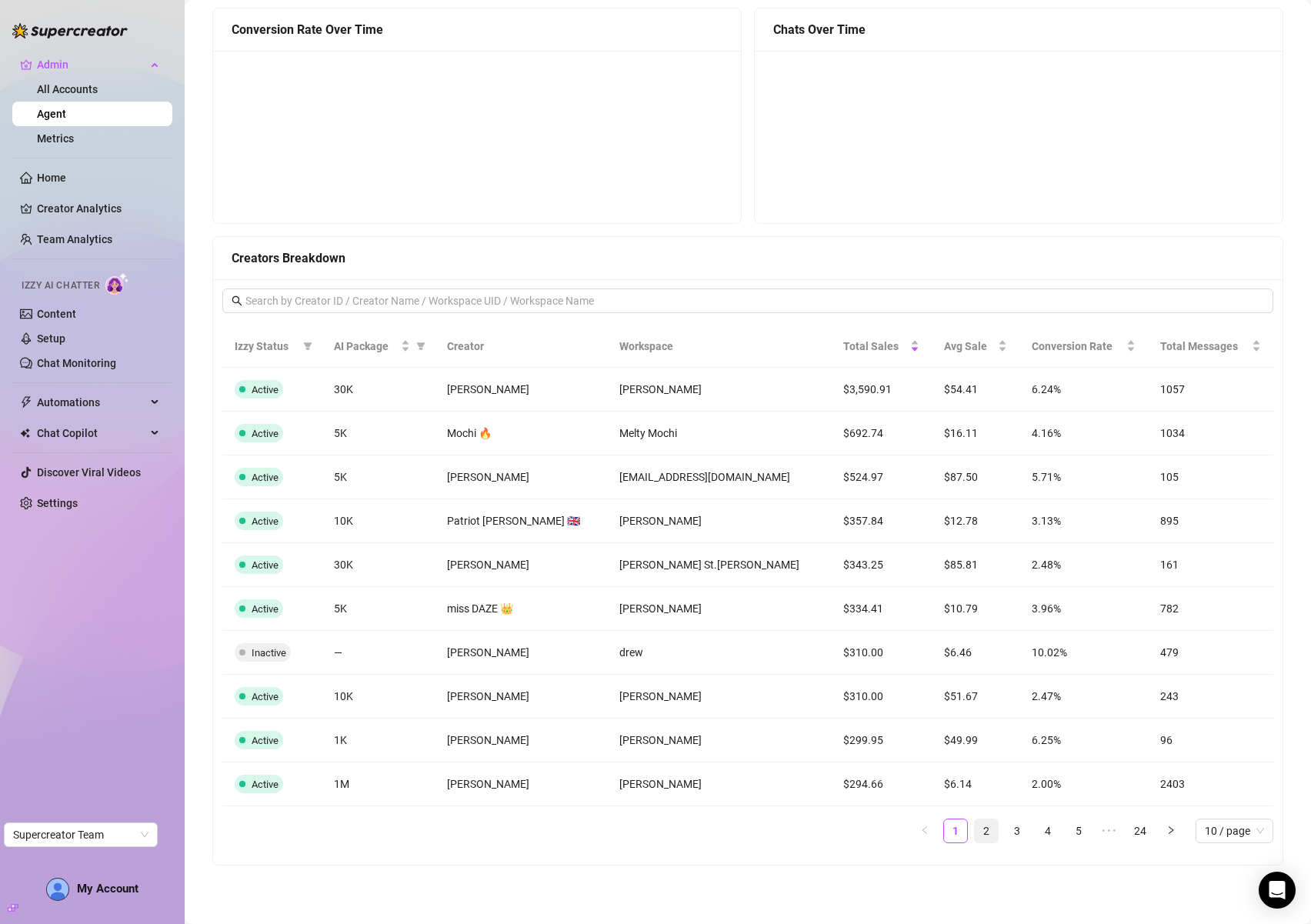
click at [975, 831] on link "2" at bounding box center [986, 830] width 23 height 23
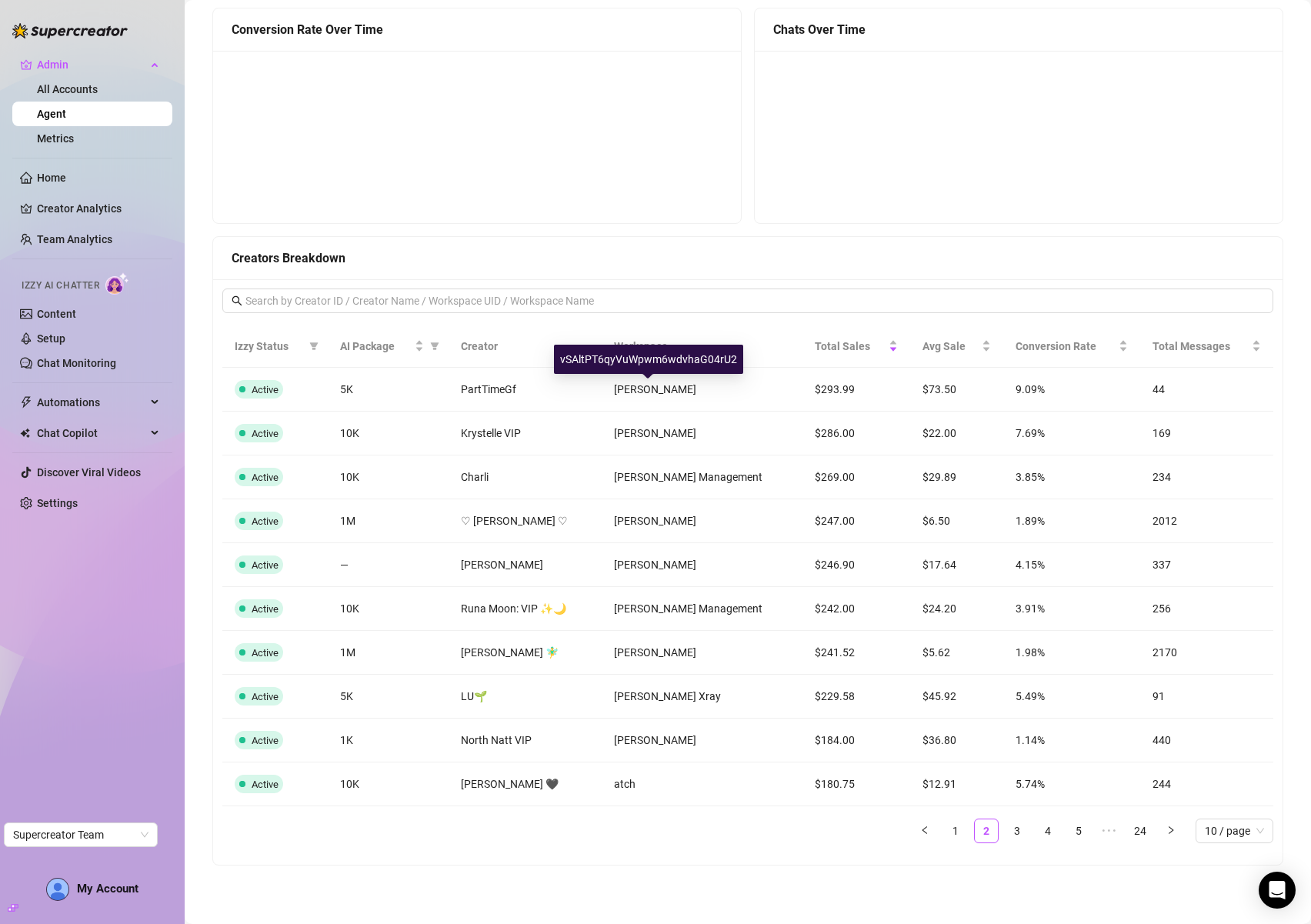
click at [648, 366] on div "vSAltPT6qyVuWpwm6wdvhaG04rU2" at bounding box center [649, 359] width 190 height 29
click at [649, 360] on div "vSAltPT6qyVuWpwm6wdvhaG04rU2" at bounding box center [649, 359] width 190 height 29
click at [1006, 836] on link "3" at bounding box center [1017, 830] width 23 height 23
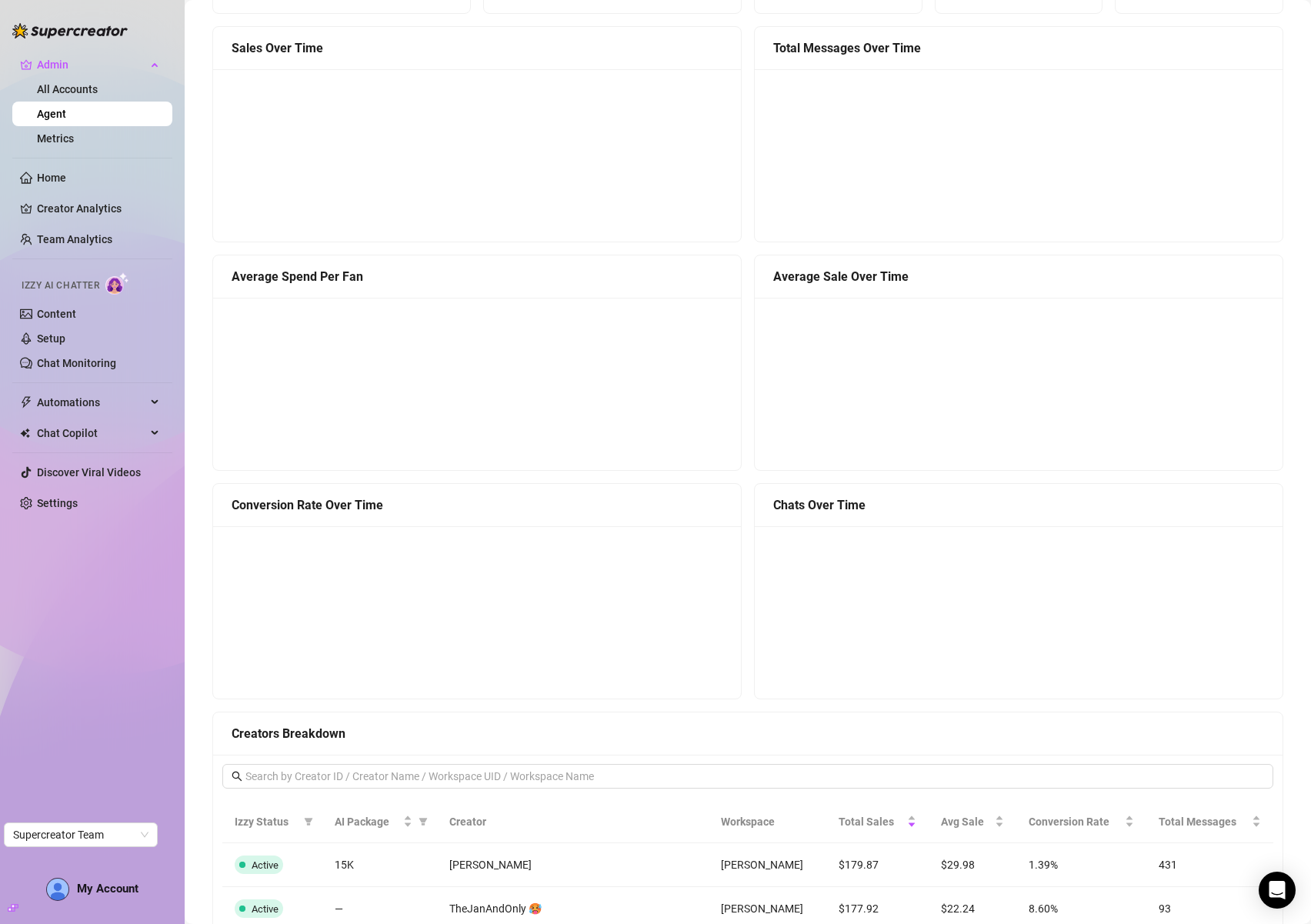
scroll to position [0, 0]
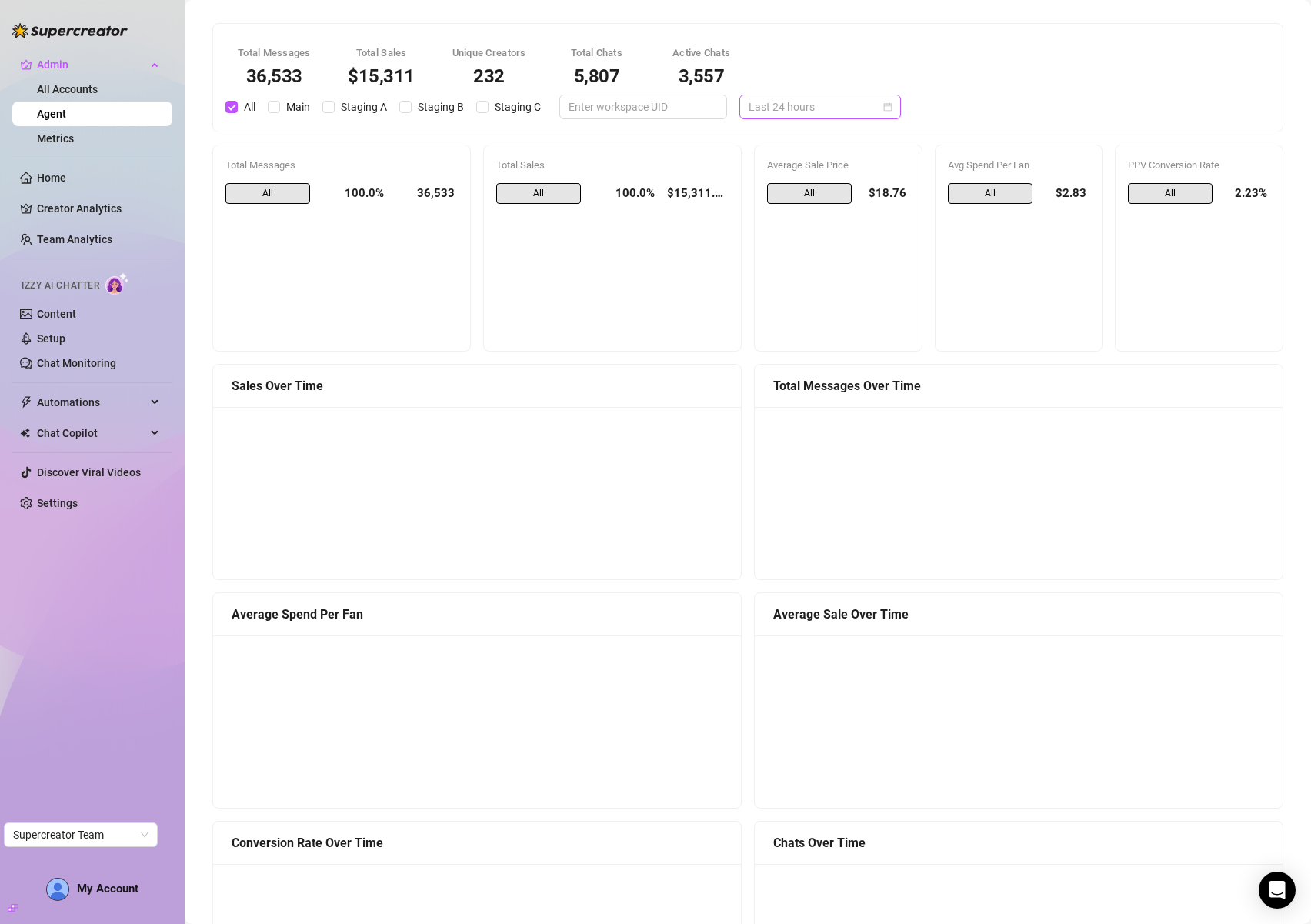
click at [848, 102] on span "Last 24 hours" at bounding box center [820, 107] width 143 height 23
click at [811, 170] on div "Last 7 days" at bounding box center [808, 163] width 137 height 17
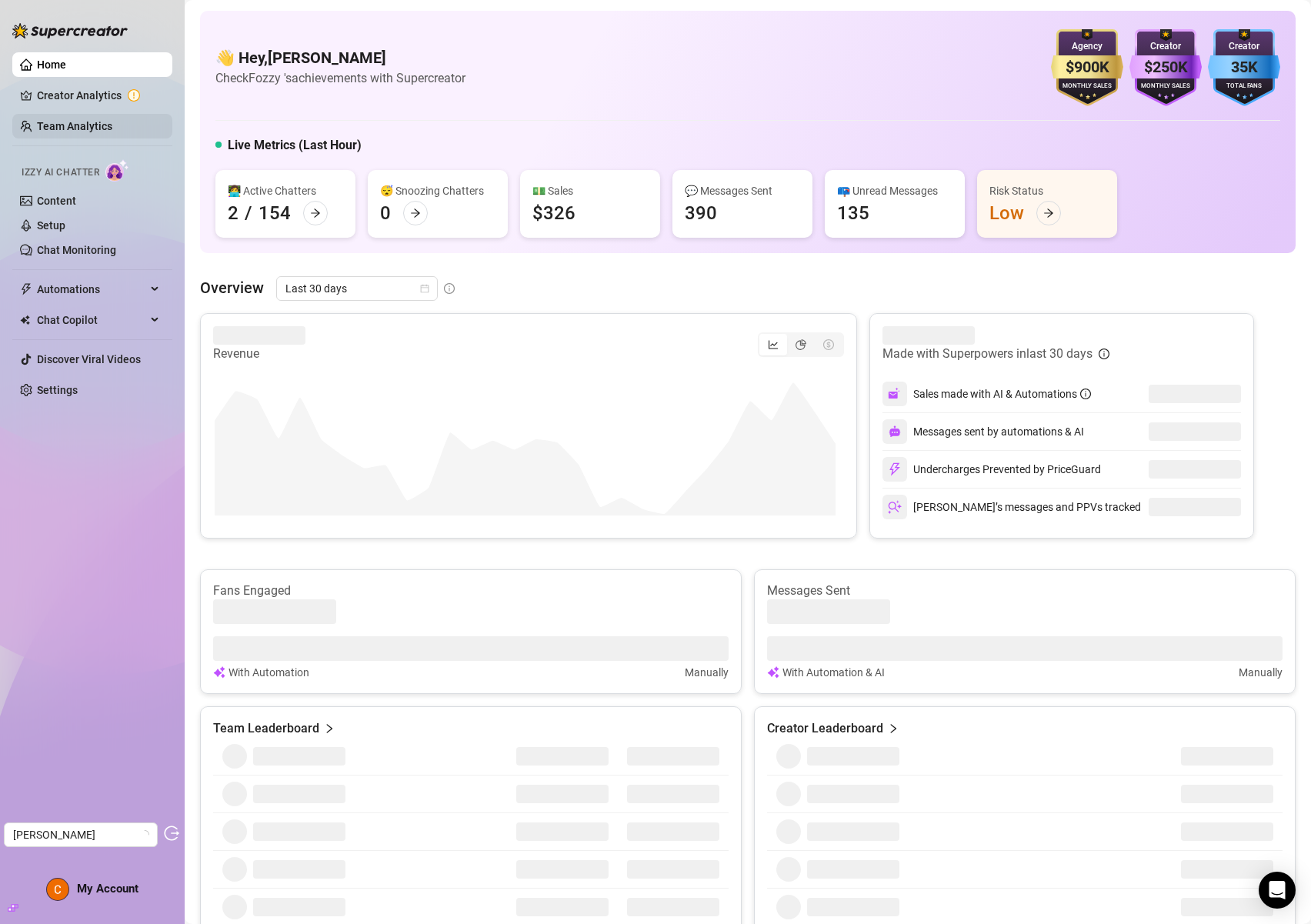
click at [84, 128] on link "Team Analytics" at bounding box center [75, 126] width 76 height 12
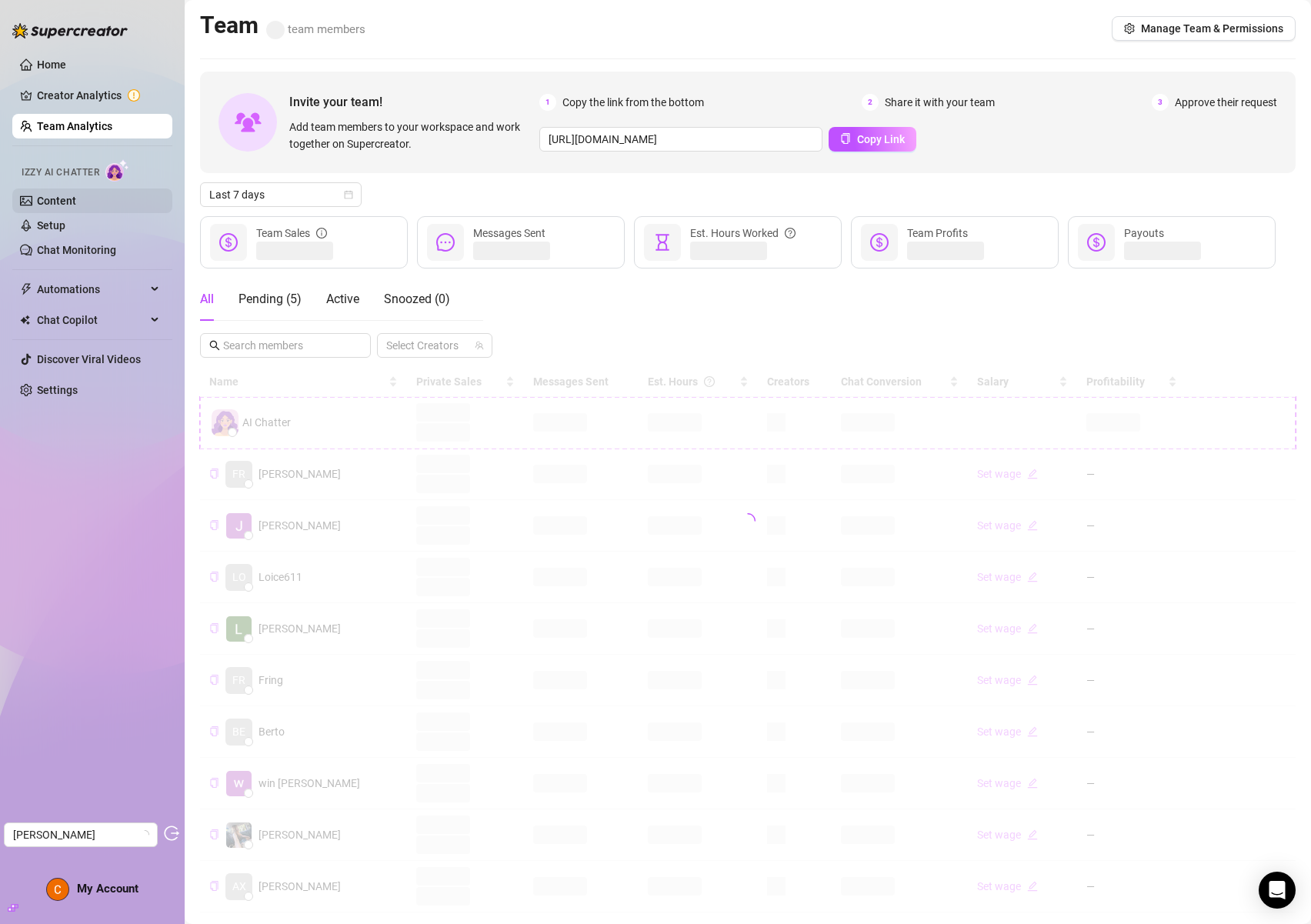
click at [46, 206] on link "Content" at bounding box center [57, 201] width 40 height 12
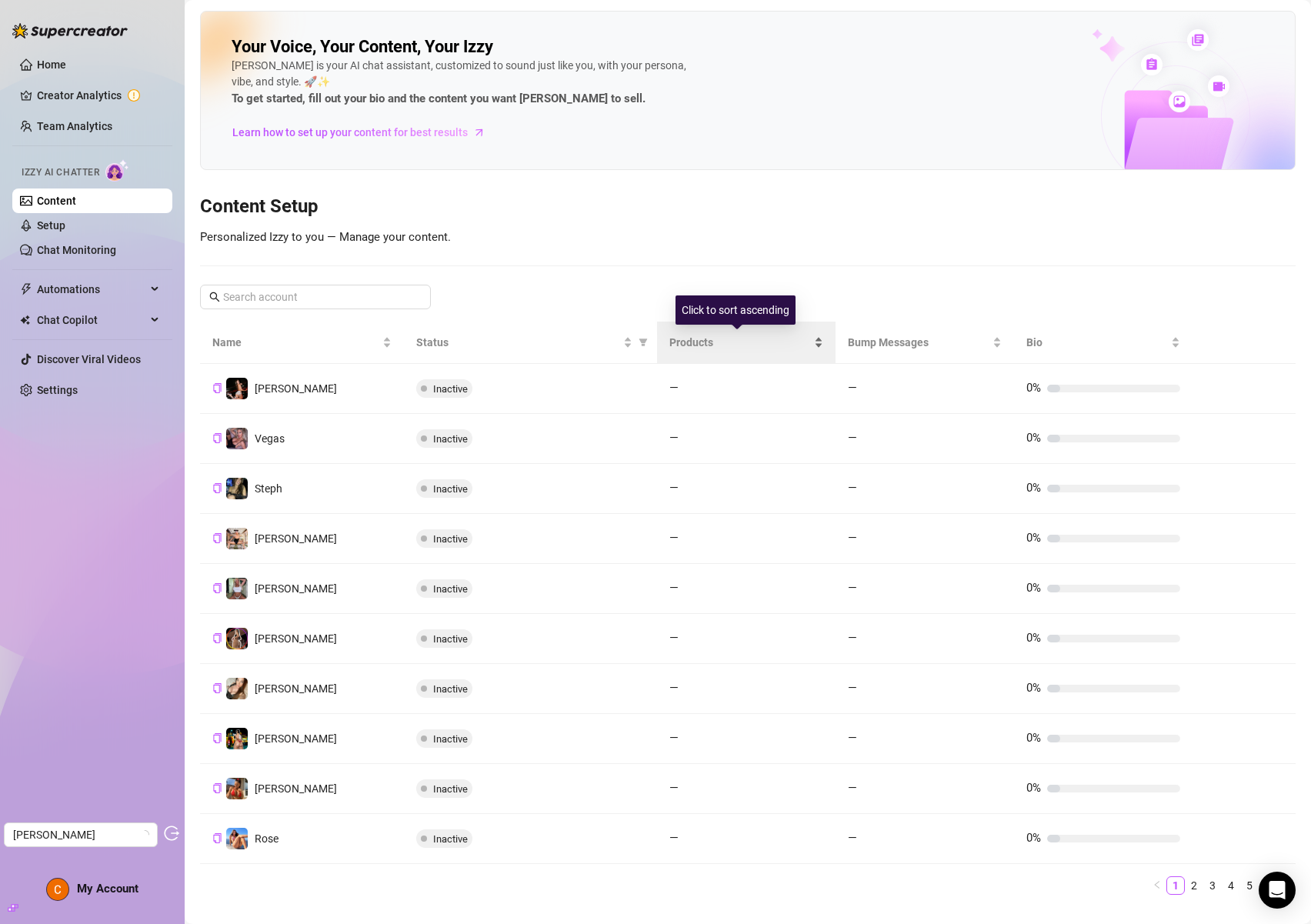
click at [670, 344] on span "Products" at bounding box center [740, 343] width 141 height 17
click at [708, 342] on span "Products" at bounding box center [740, 343] width 141 height 17
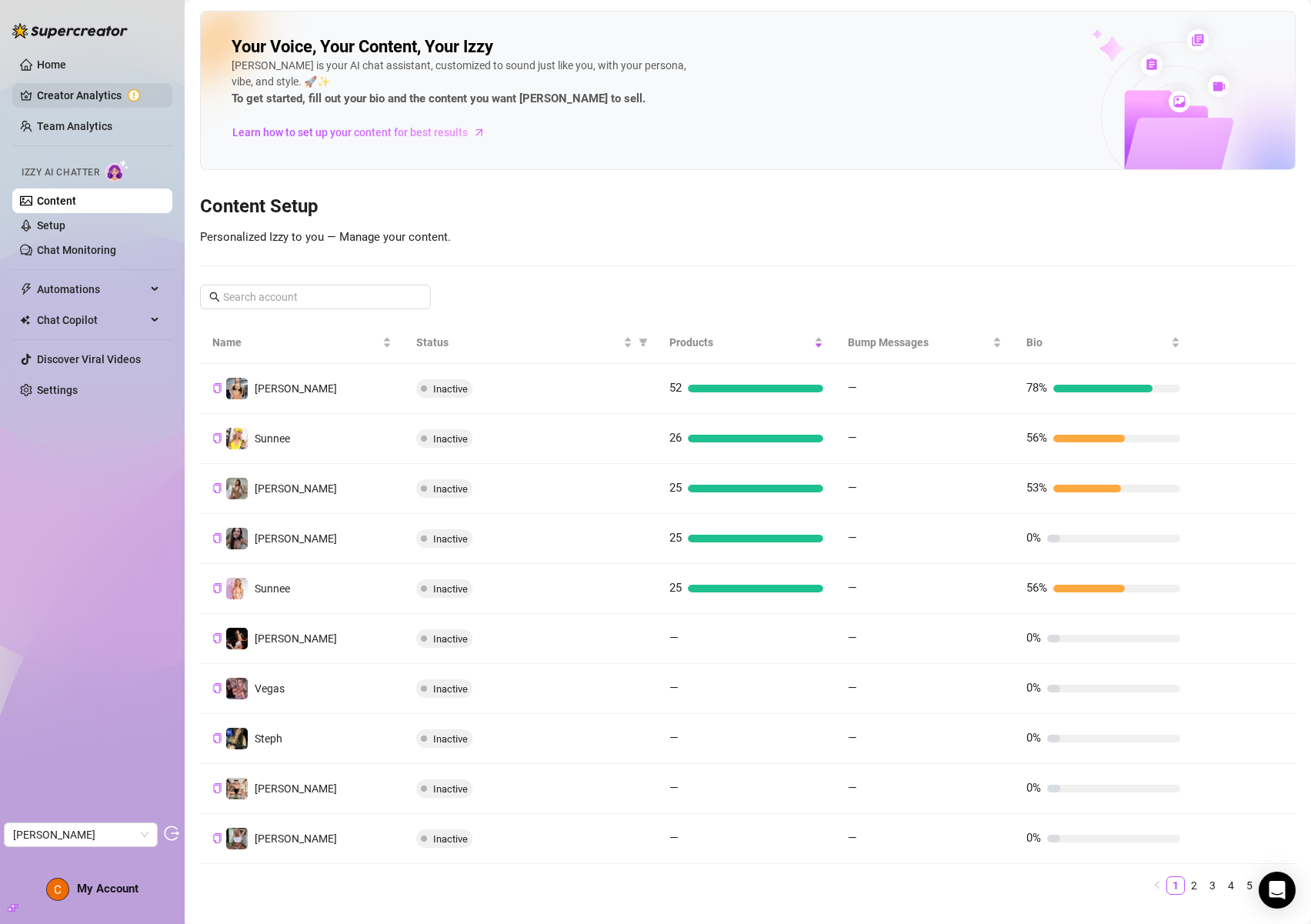
click at [71, 101] on link "Creator Analytics" at bounding box center [98, 95] width 123 height 25
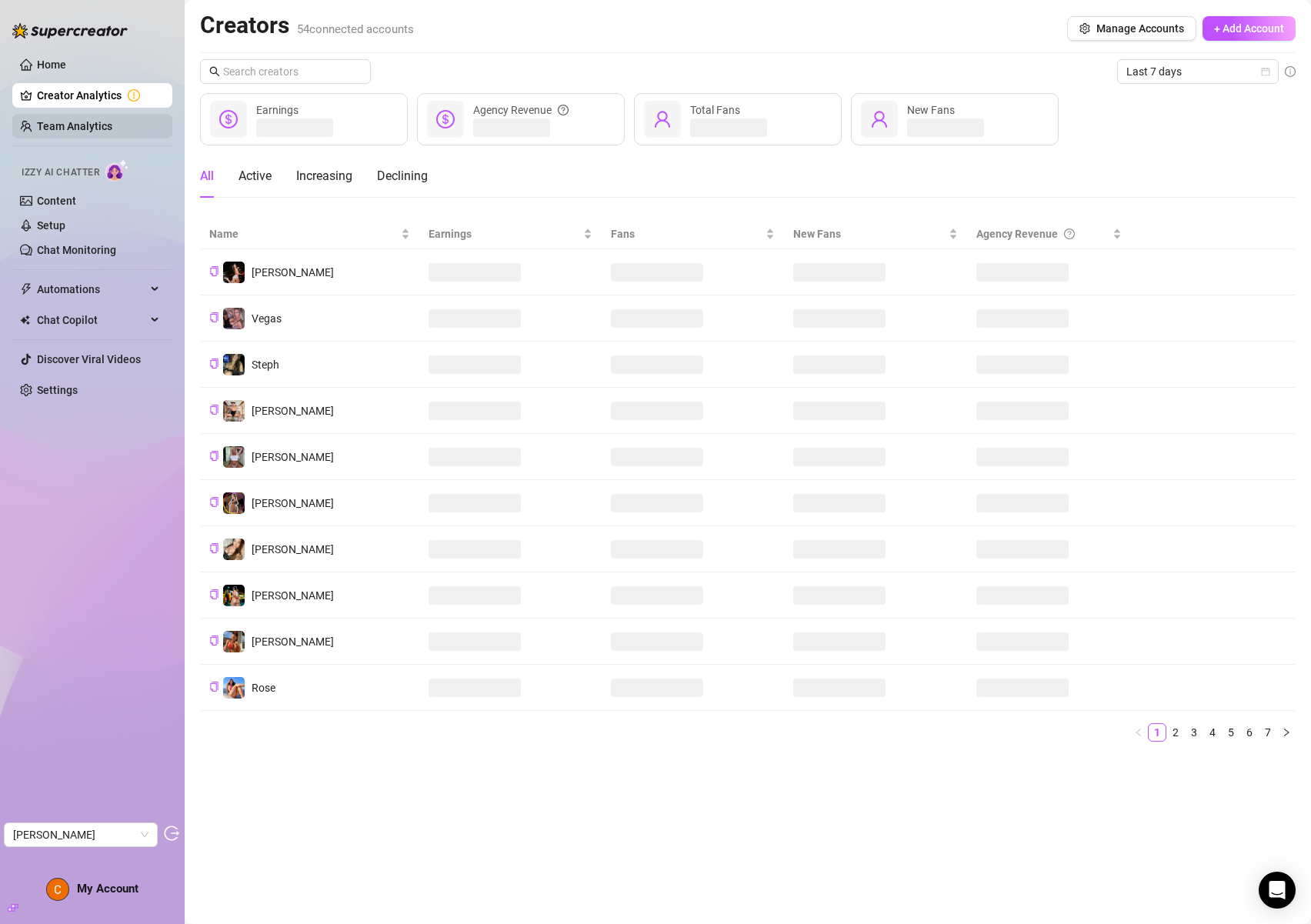
drag, startPoint x: 69, startPoint y: 125, endPoint x: 33, endPoint y: 134, distance: 37.1
click at [69, 125] on link "Team Analytics" at bounding box center [75, 126] width 76 height 12
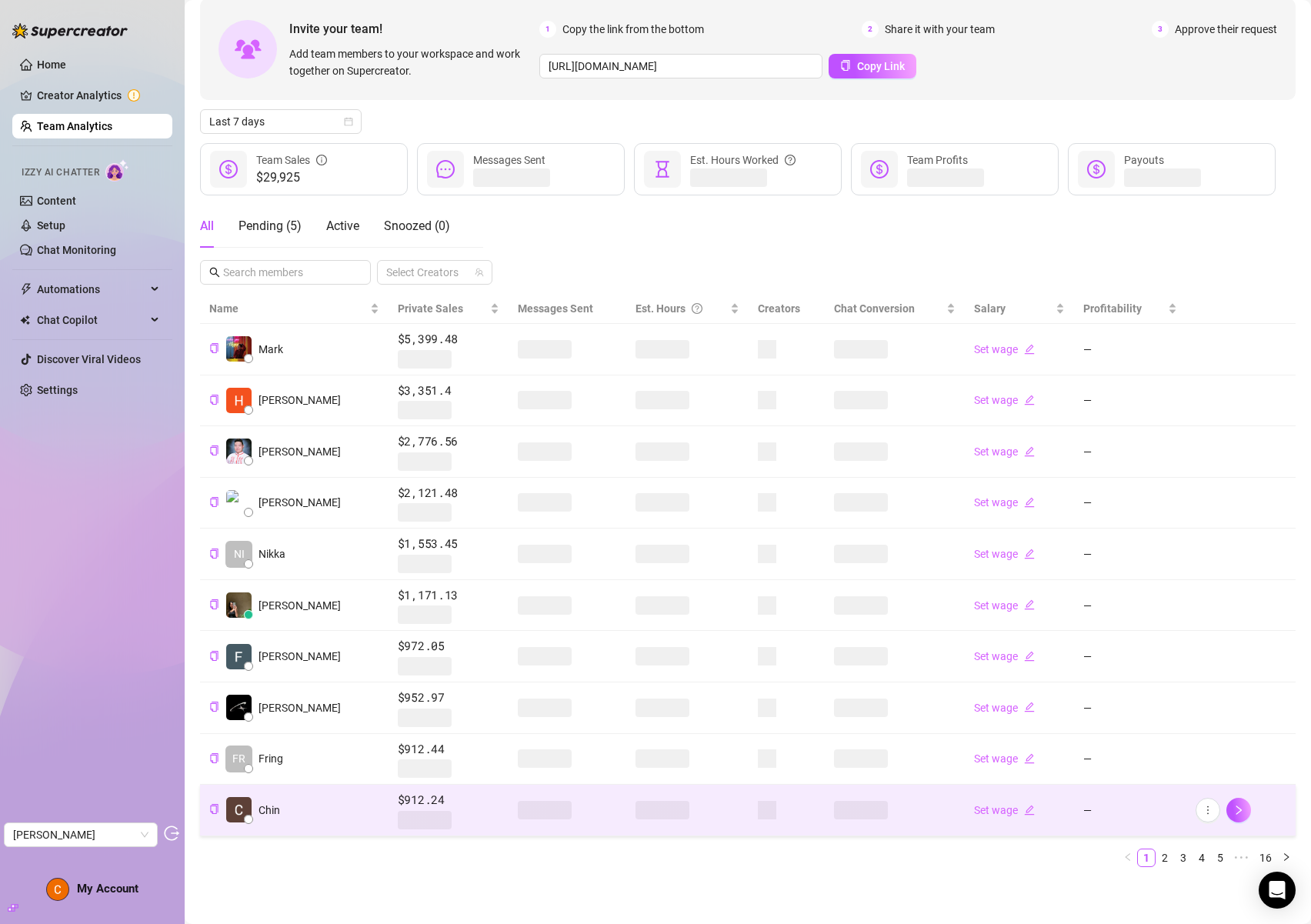
scroll to position [75, 0]
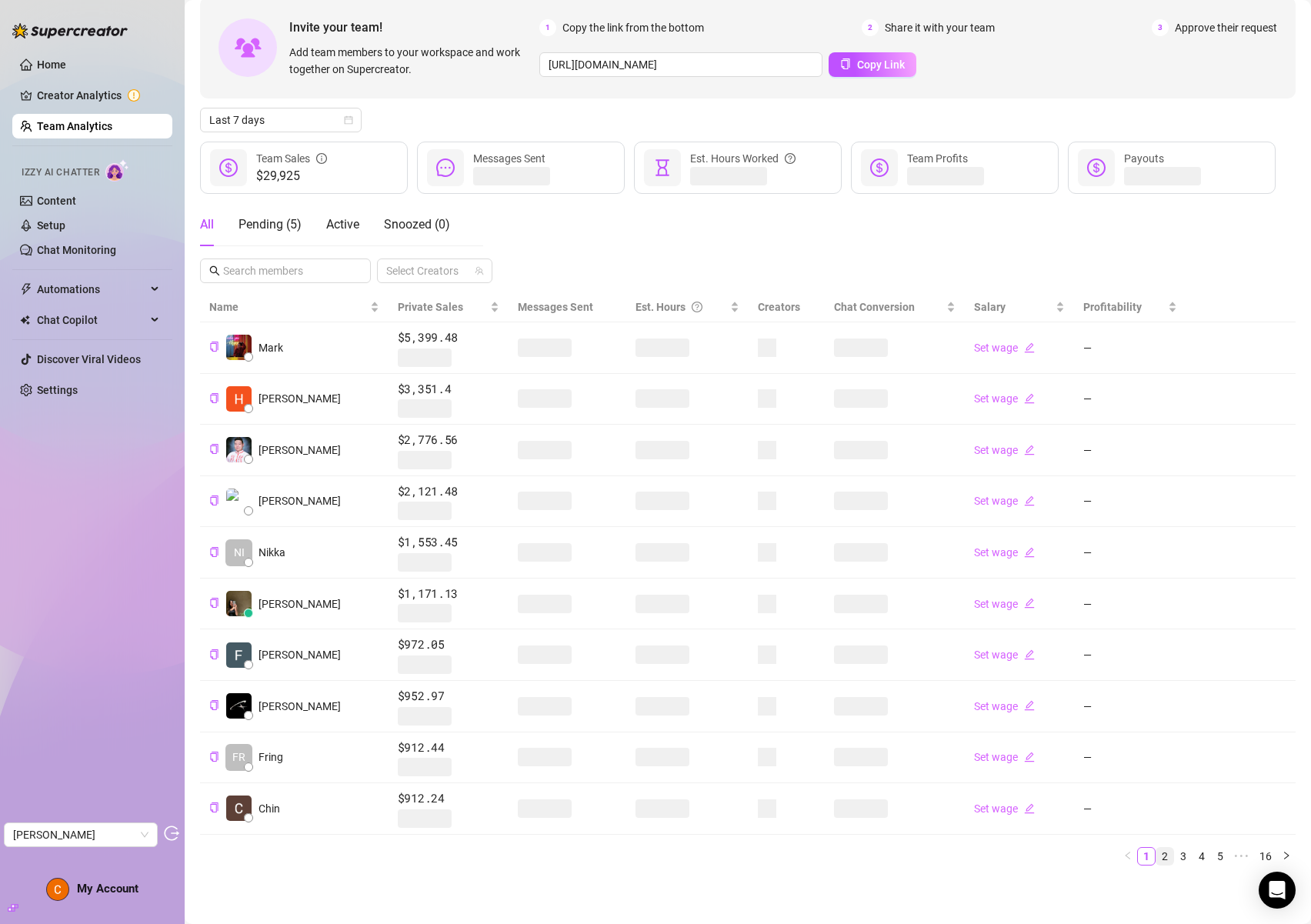
click at [1157, 859] on link "2" at bounding box center [1165, 856] width 17 height 17
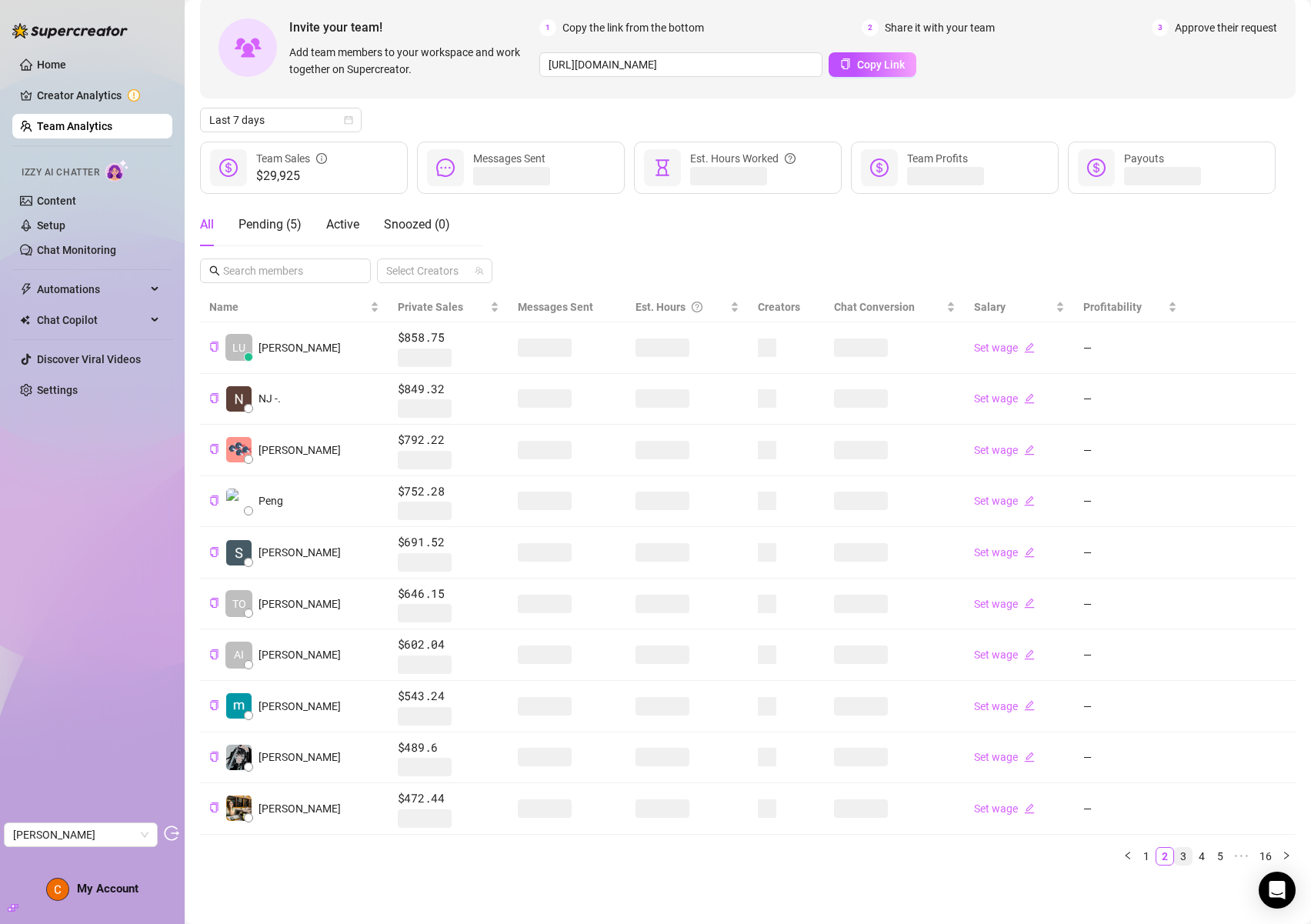
click at [1175, 858] on link "3" at bounding box center [1184, 856] width 17 height 17
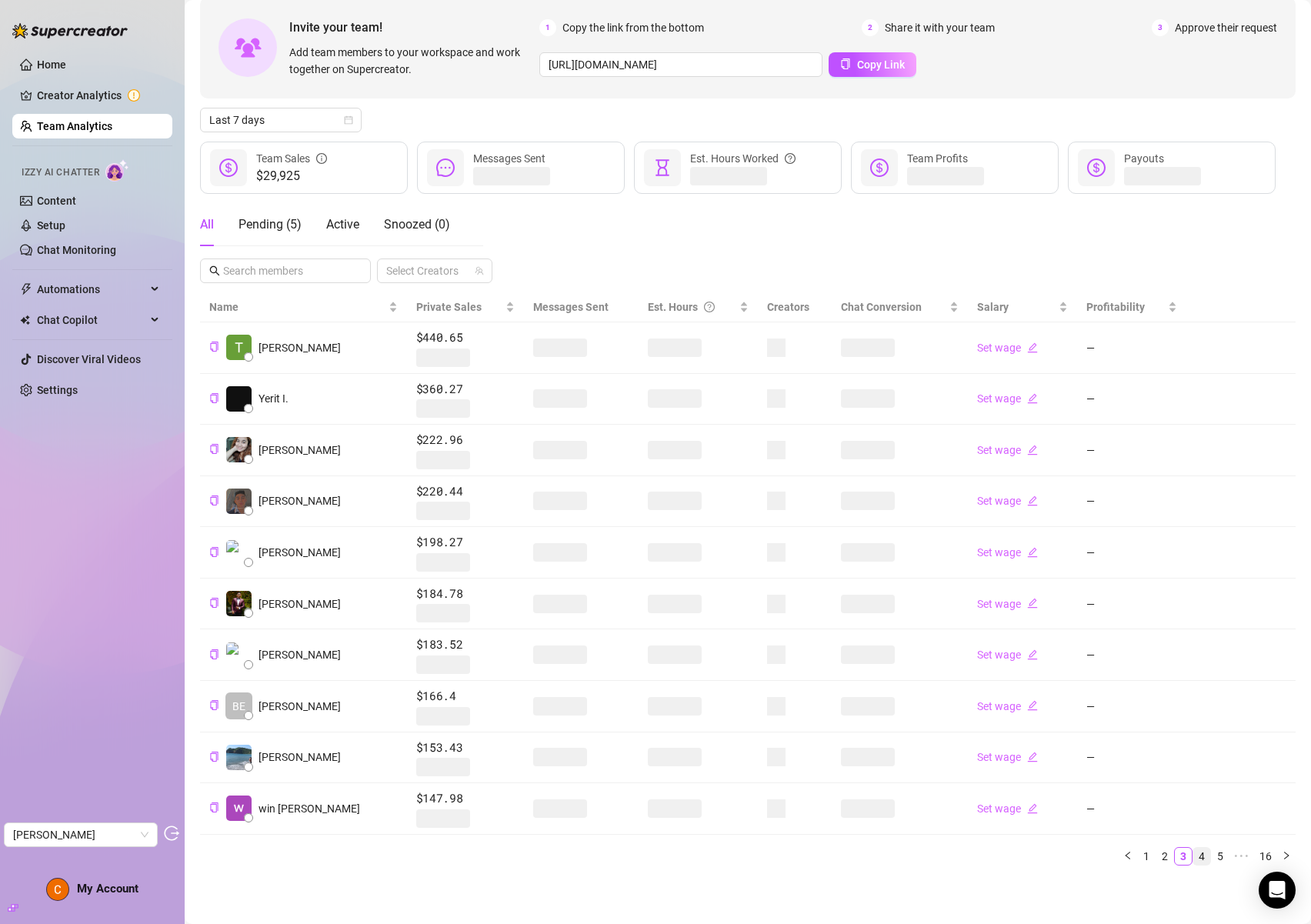
click at [1194, 858] on link "4" at bounding box center [1202, 856] width 17 height 17
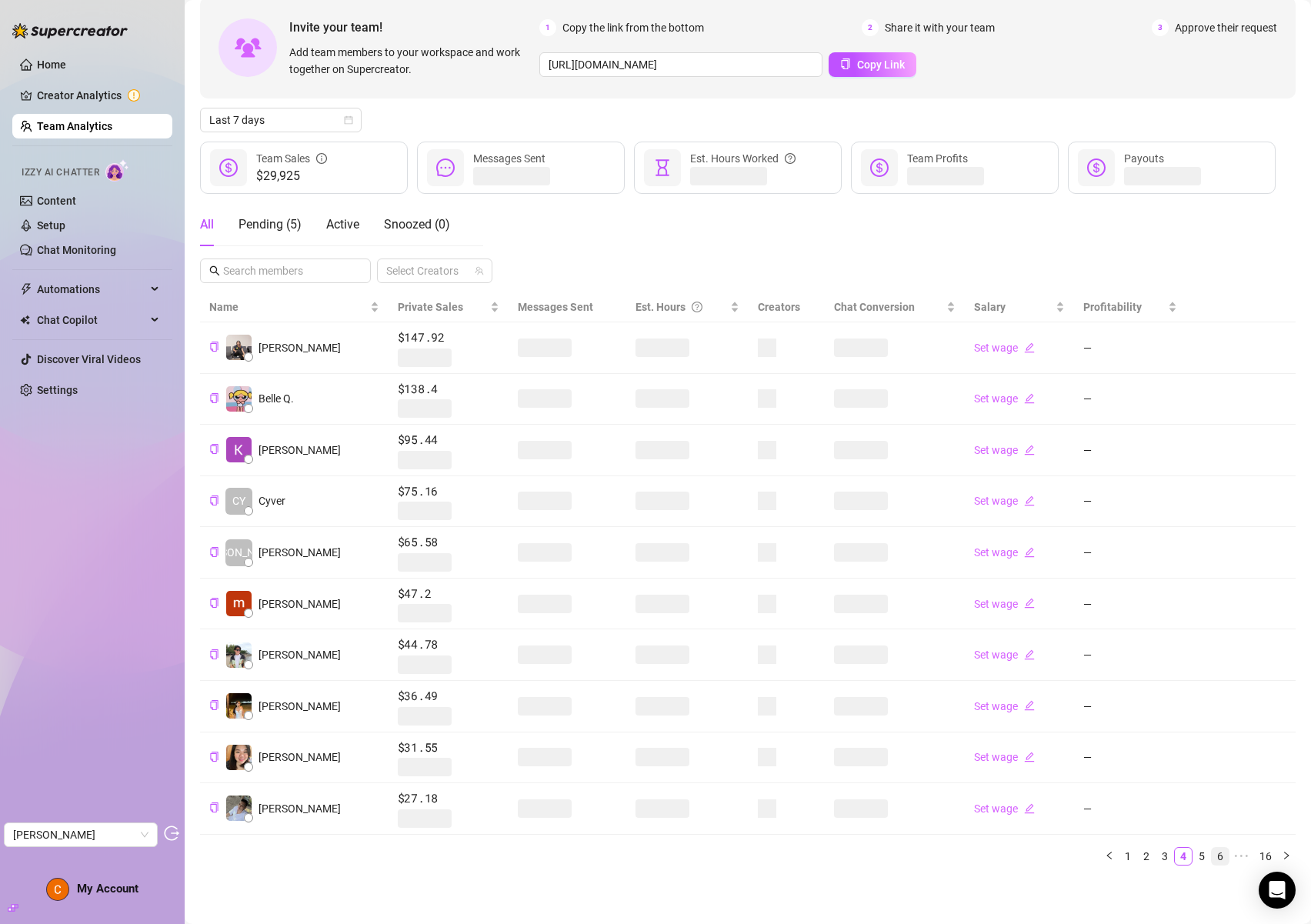
click at [1194, 857] on link "5" at bounding box center [1202, 856] width 17 height 17
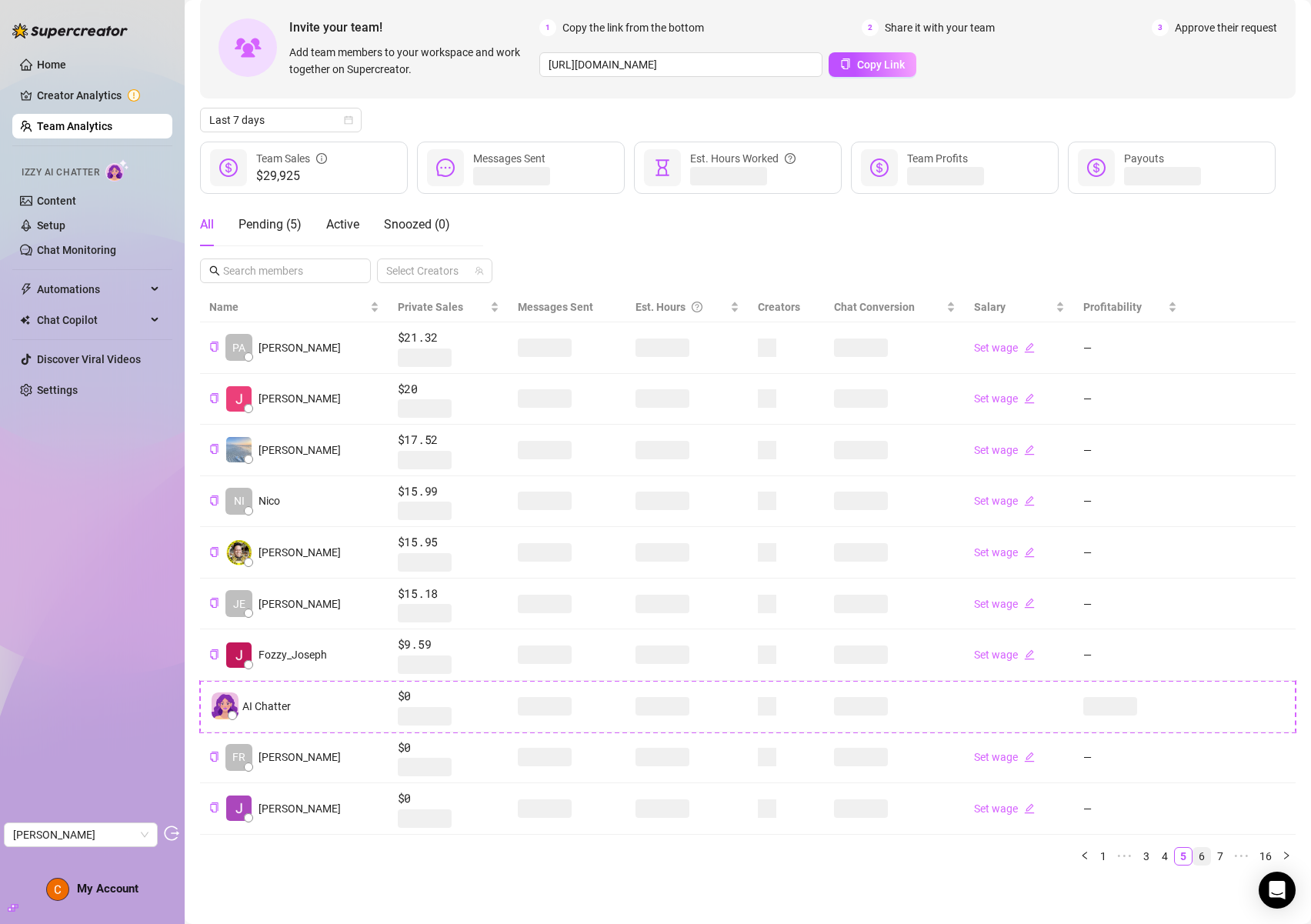
click at [1194, 858] on link "6" at bounding box center [1202, 856] width 17 height 17
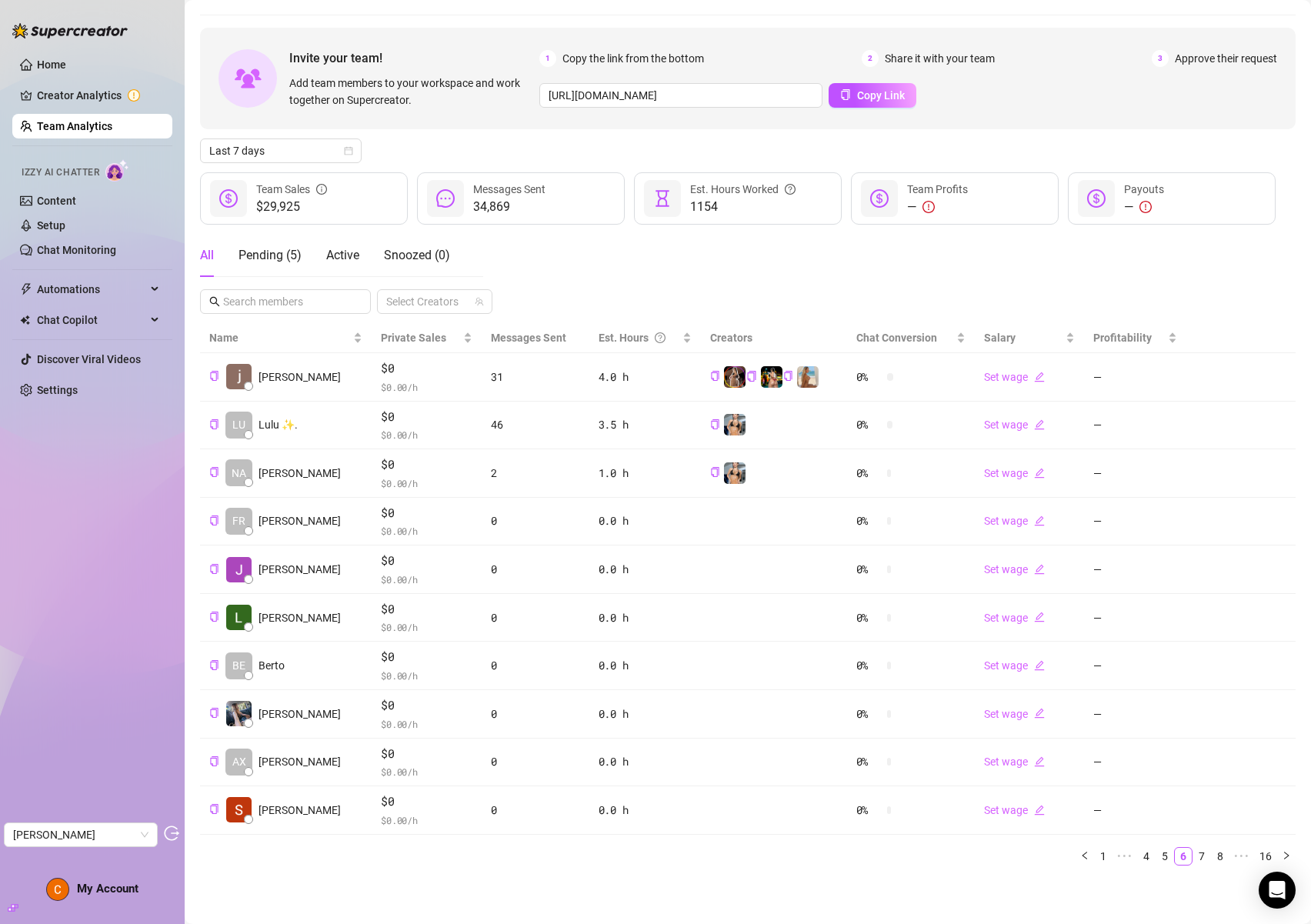
scroll to position [44, 0]
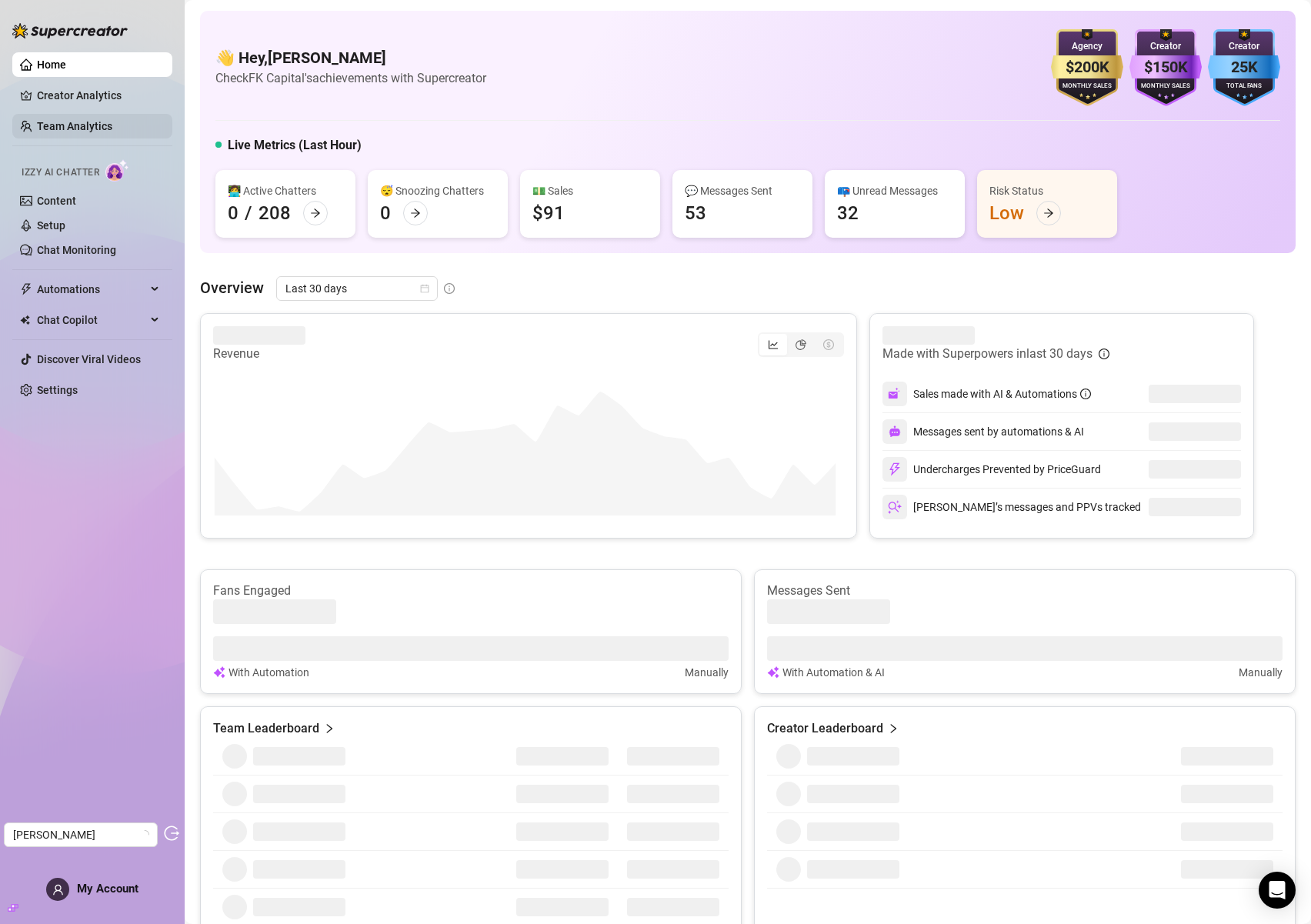
click at [60, 126] on link "Team Analytics" at bounding box center [75, 126] width 76 height 12
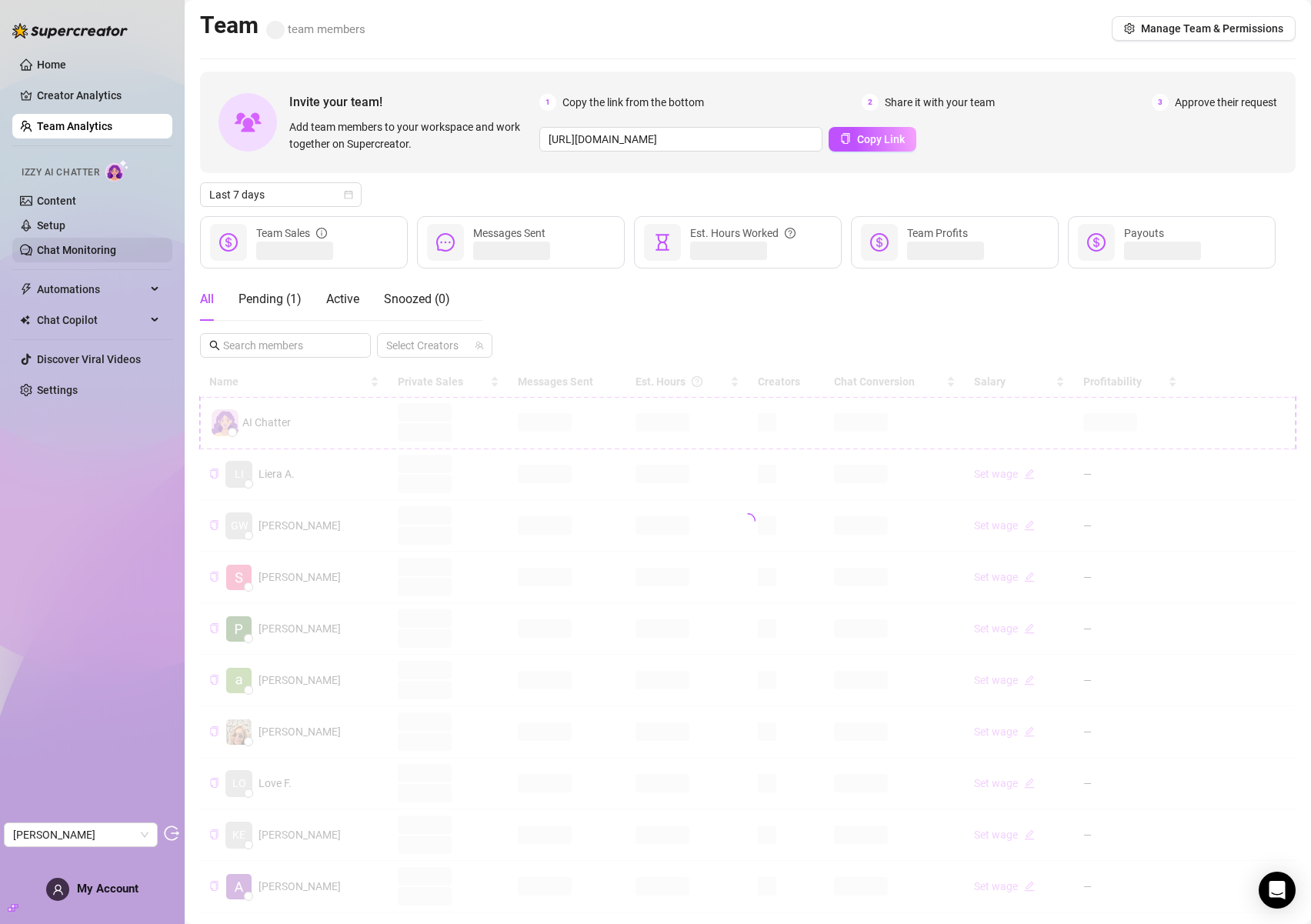
click at [97, 256] on link "Chat Monitoring" at bounding box center [77, 250] width 79 height 12
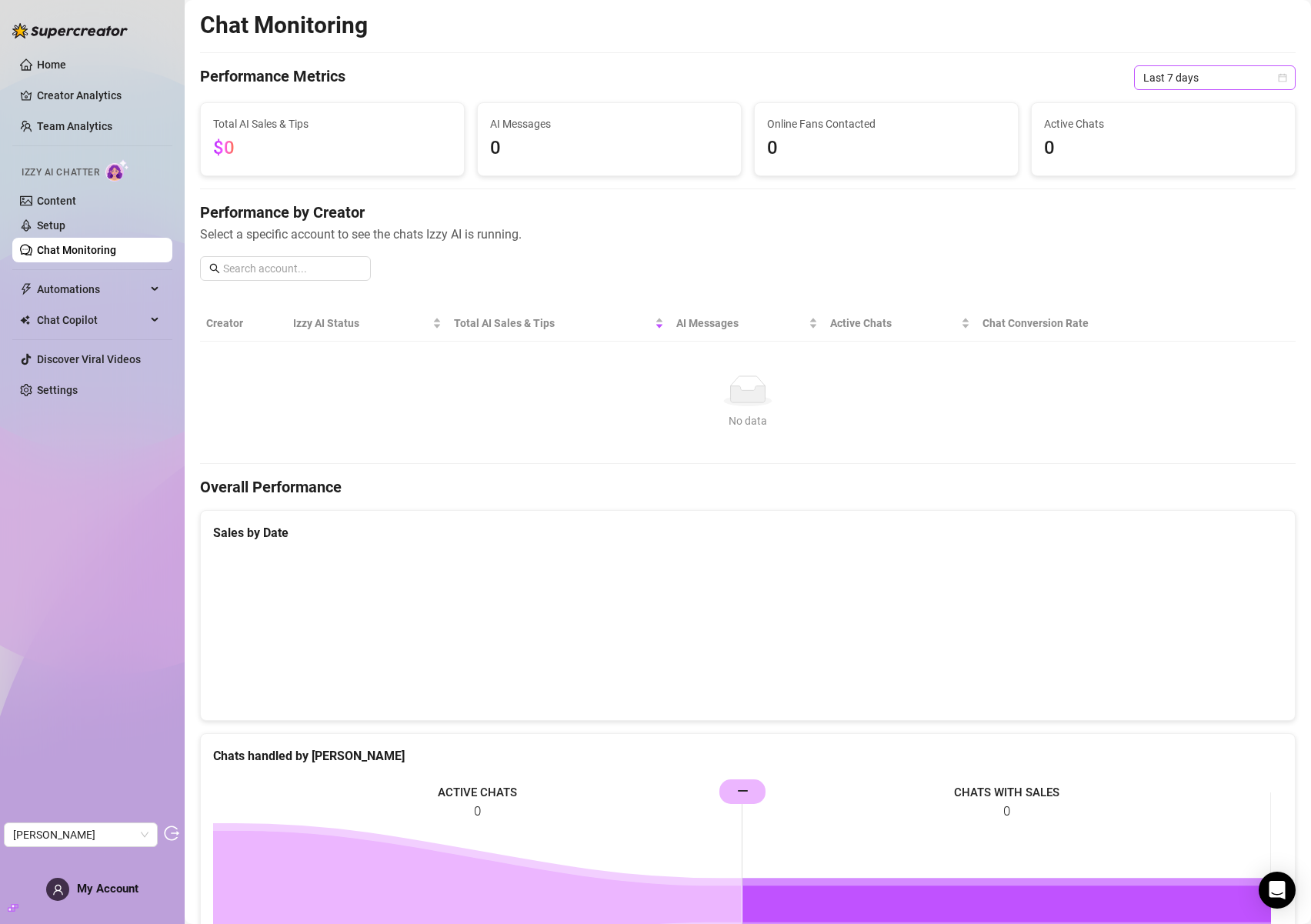
click at [1161, 76] on span "Last 7 days" at bounding box center [1215, 78] width 143 height 23
click at [1159, 166] on div "Last 30 days" at bounding box center [1203, 158] width 155 height 25
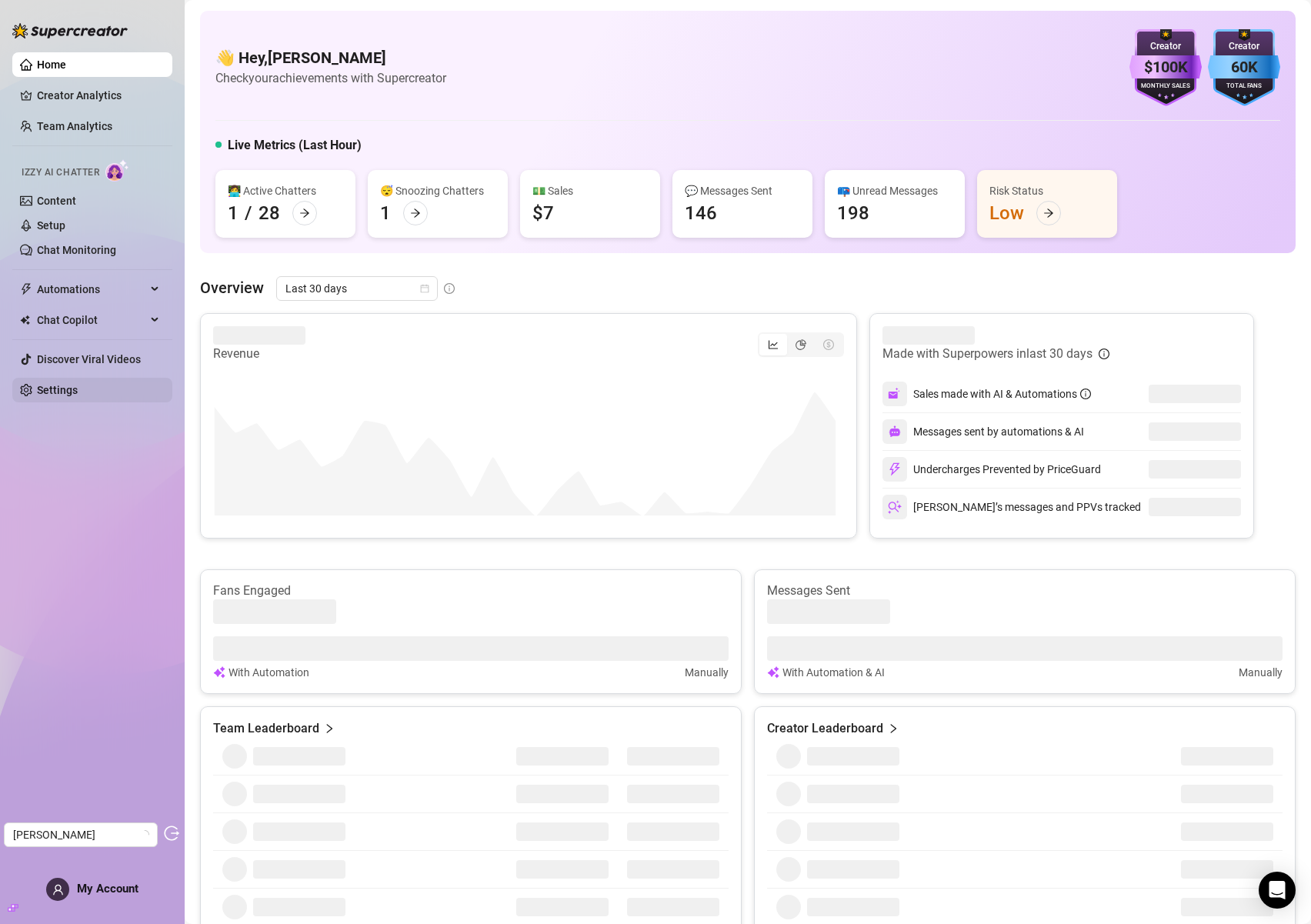
click at [78, 394] on link "Settings" at bounding box center [57, 390] width 40 height 12
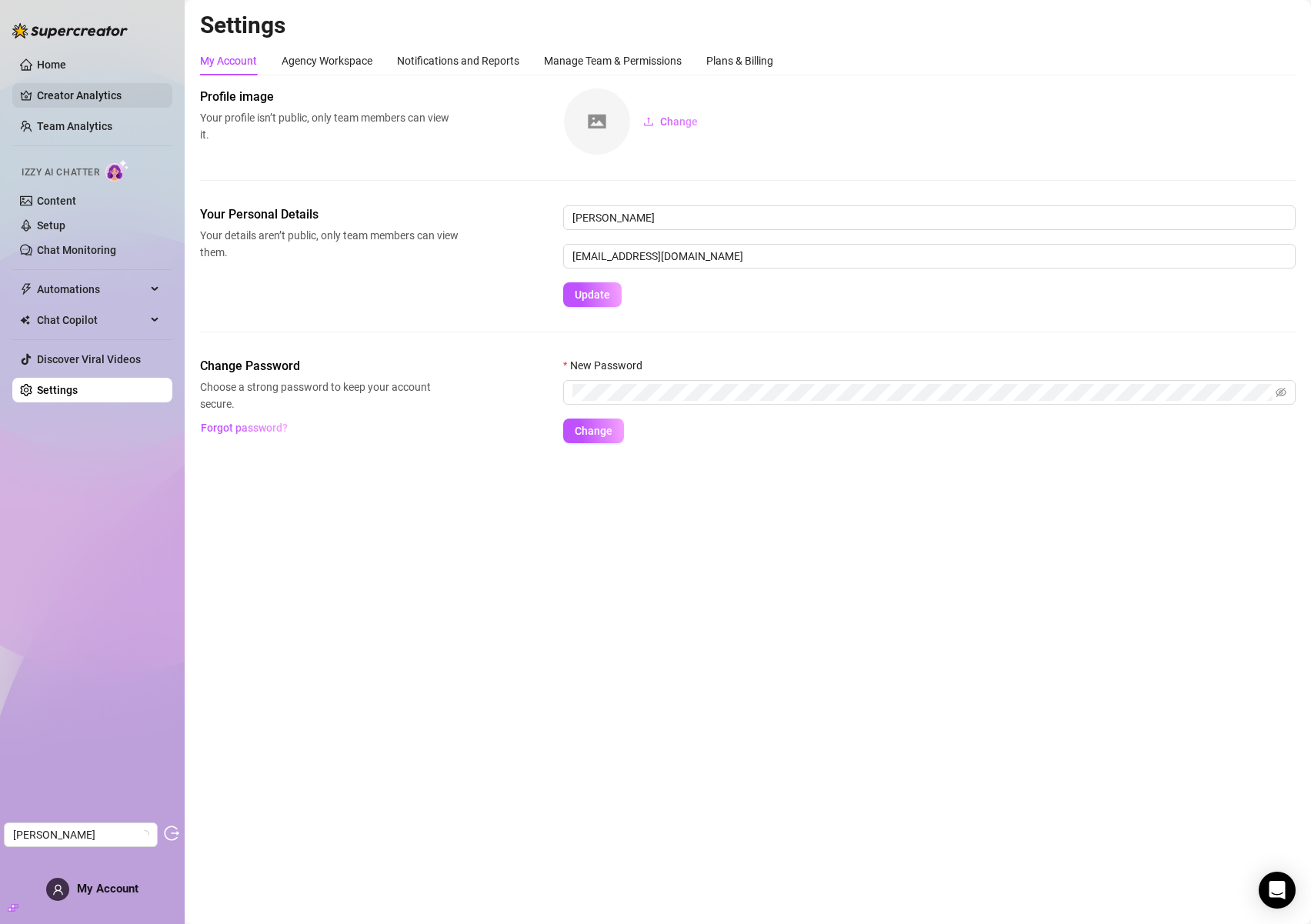
click at [92, 100] on link "Creator Analytics" at bounding box center [98, 95] width 123 height 25
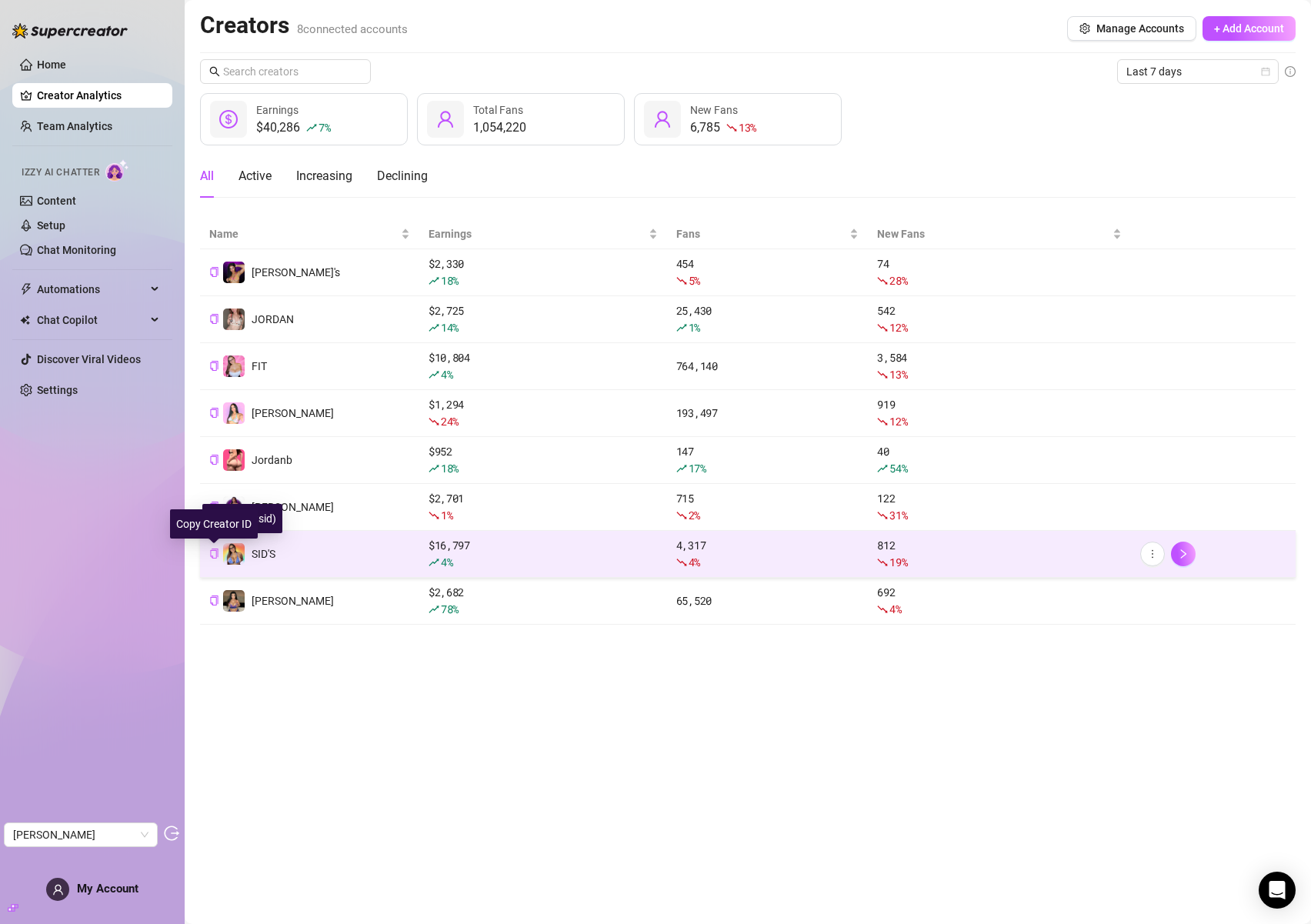
click at [214, 551] on icon "copy" at bounding box center [214, 554] width 10 height 10
click at [88, 255] on link "Chat Monitoring" at bounding box center [77, 250] width 79 height 12
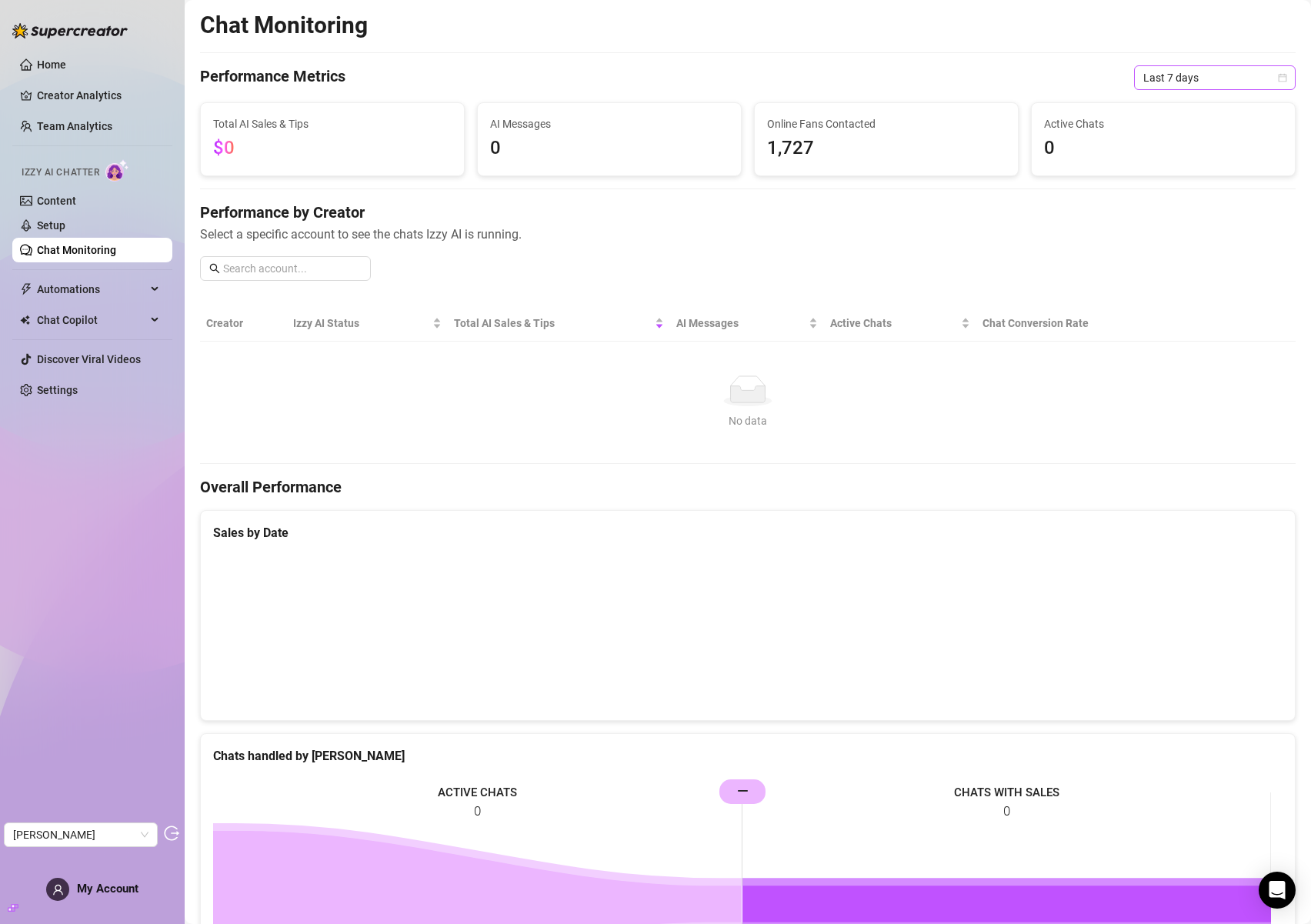
click at [1176, 60] on div "Chat Monitoring Performance Metrics Last 7 days Total AI Sales & Tips $0 AI Mes…" at bounding box center [748, 563] width 1096 height 1104
click at [1176, 76] on span "Last 7 days" at bounding box center [1215, 78] width 143 height 23
click at [1180, 187] on div "Last 90 days" at bounding box center [1203, 183] width 137 height 17
click at [63, 101] on link "Creator Analytics" at bounding box center [98, 95] width 123 height 25
